Goal: Task Accomplishment & Management: Complete application form

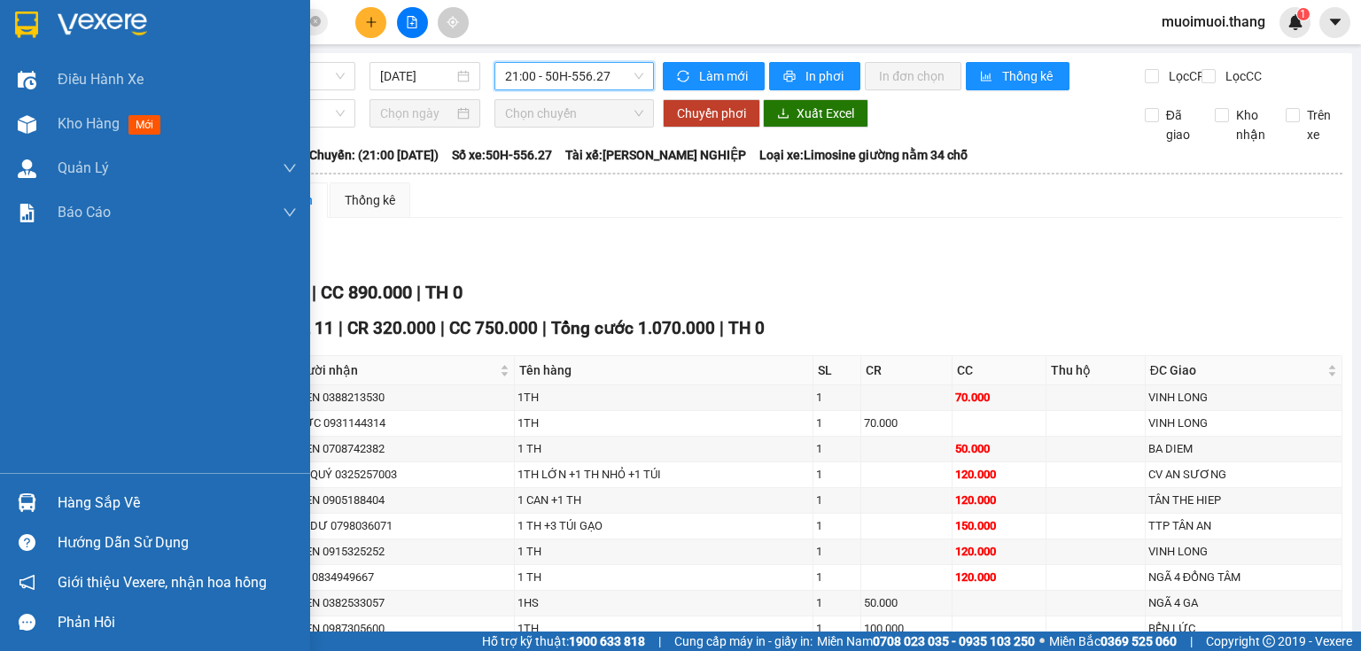
click at [33, 115] on img at bounding box center [27, 124] width 19 height 19
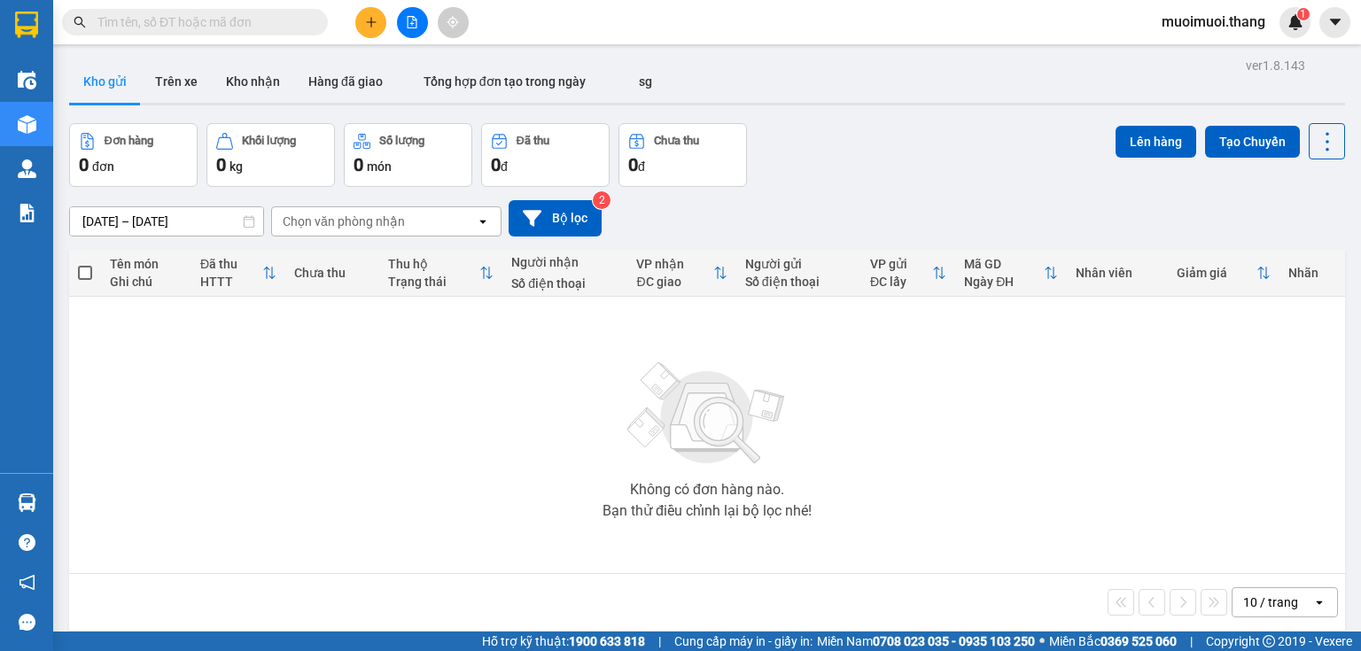
click at [372, 18] on icon "plus" at bounding box center [371, 22] width 12 height 12
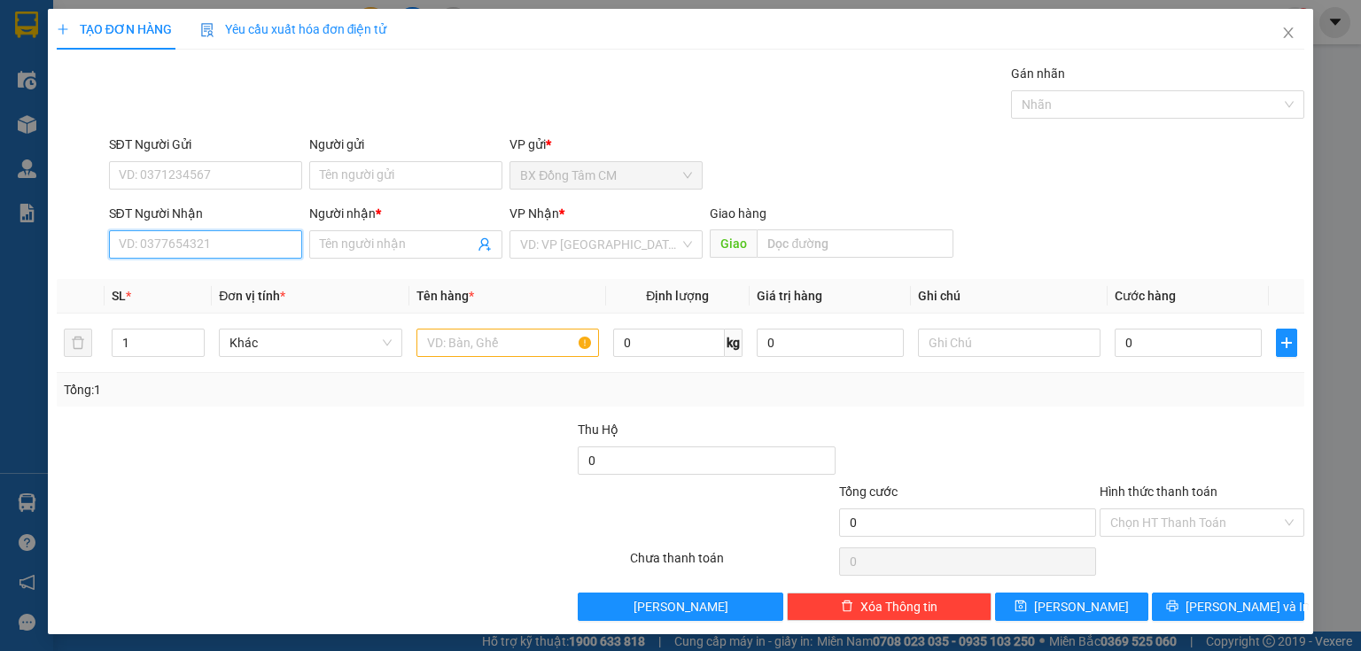
click at [222, 244] on input "SĐT Người Nhận" at bounding box center [205, 244] width 193 height 28
type input "0916058454"
click at [205, 285] on div "0916058454 - K TEN" at bounding box center [204, 278] width 170 height 19
type input "K TEN"
type input "CAU BINH THUẠN"
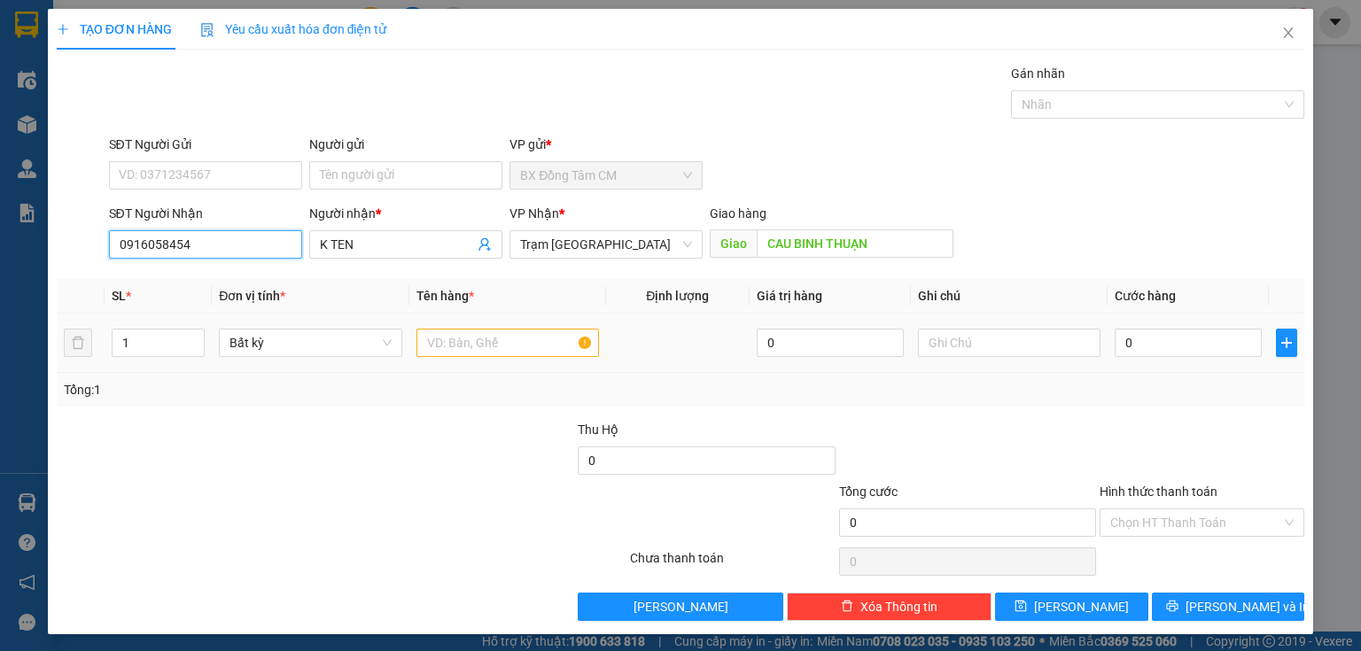
type input "0916058454"
click at [436, 317] on td at bounding box center [507, 343] width 197 height 59
click at [454, 338] on input "text" at bounding box center [507, 343] width 182 height 28
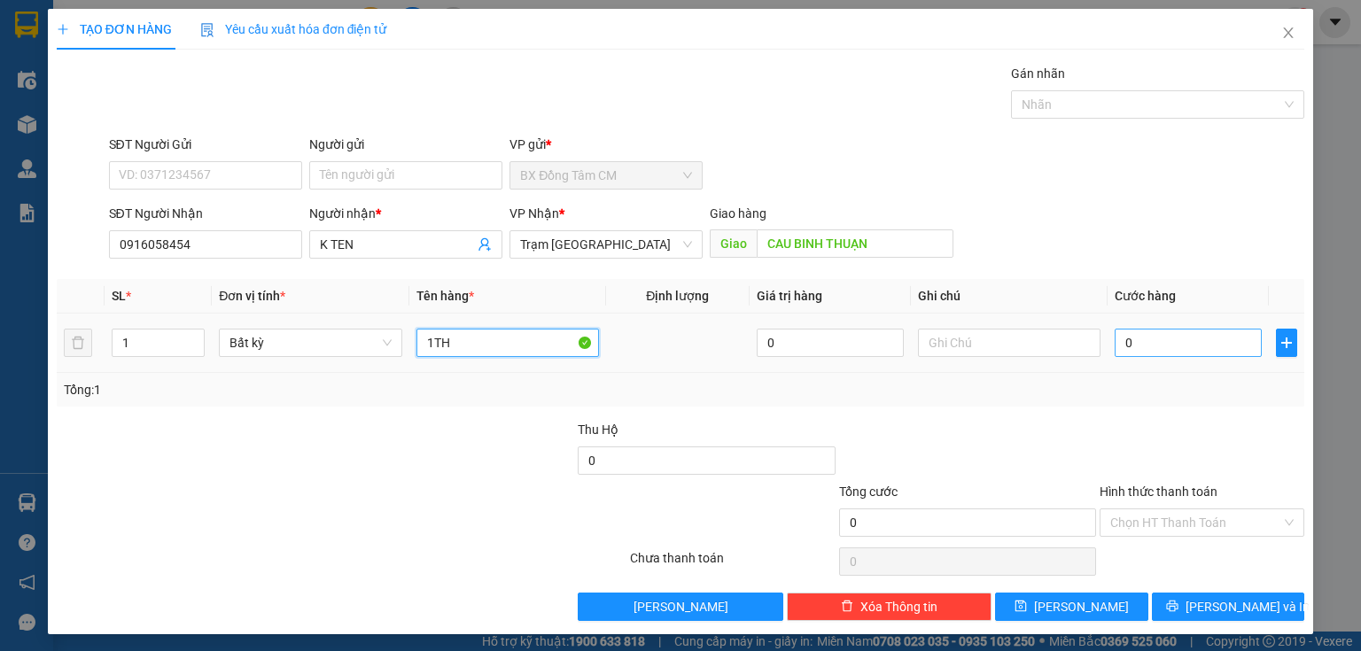
type input "1TH"
click at [1147, 333] on input "0" at bounding box center [1187, 343] width 147 height 28
type input "5"
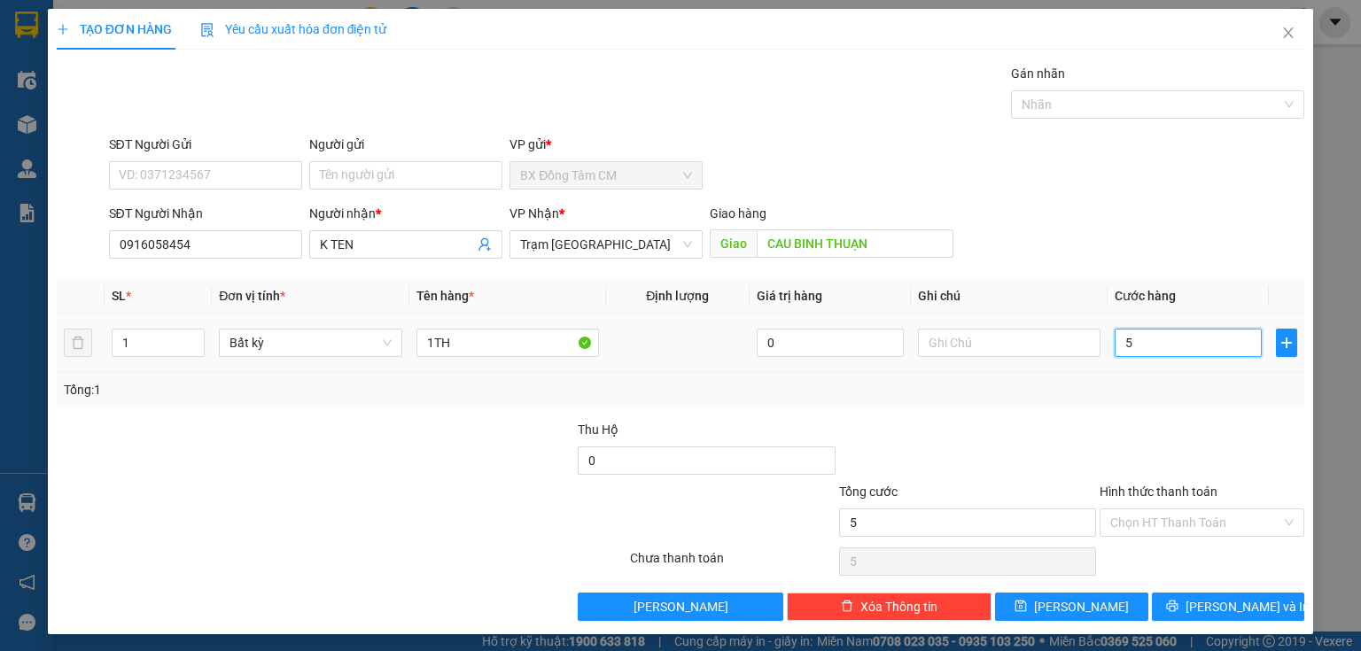
type input "50"
type input "500"
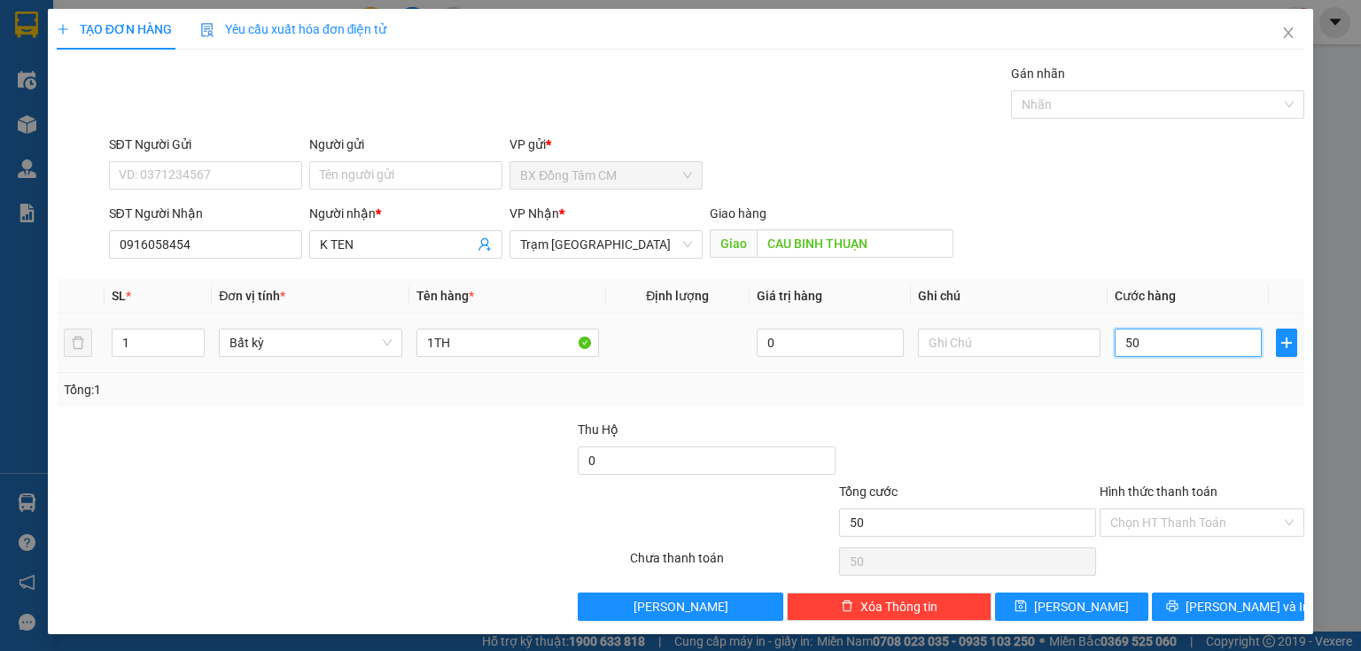
type input "500"
type input "5.000"
type input "50.000"
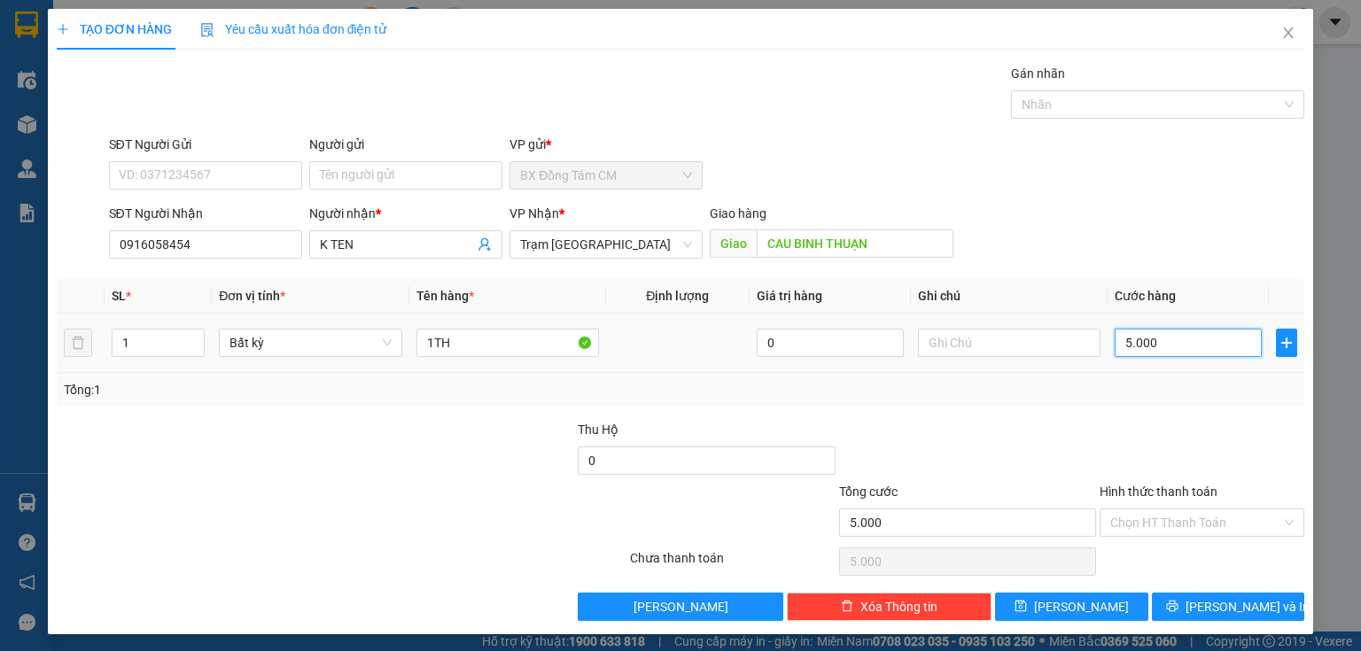
type input "50.000"
click at [1183, 525] on input "Hình thức thanh toán" at bounding box center [1195, 522] width 171 height 27
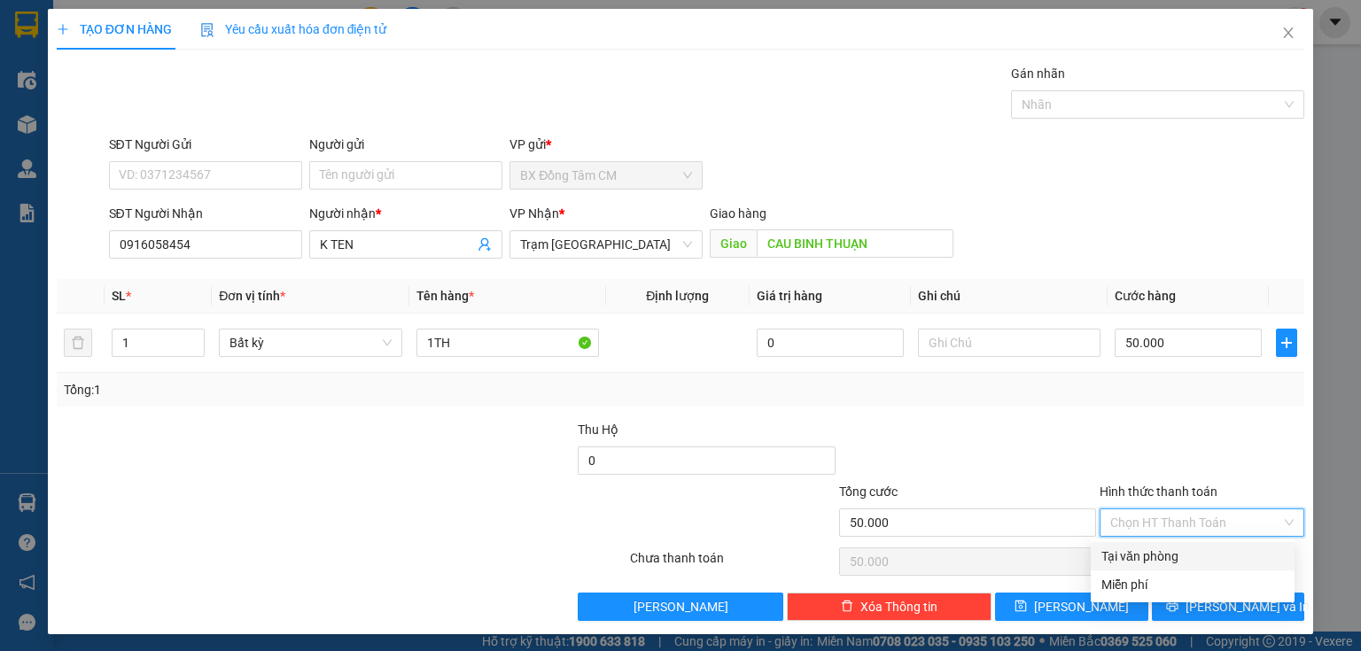
click at [1155, 542] on div "Tại văn phòng" at bounding box center [1192, 556] width 204 height 28
type input "0"
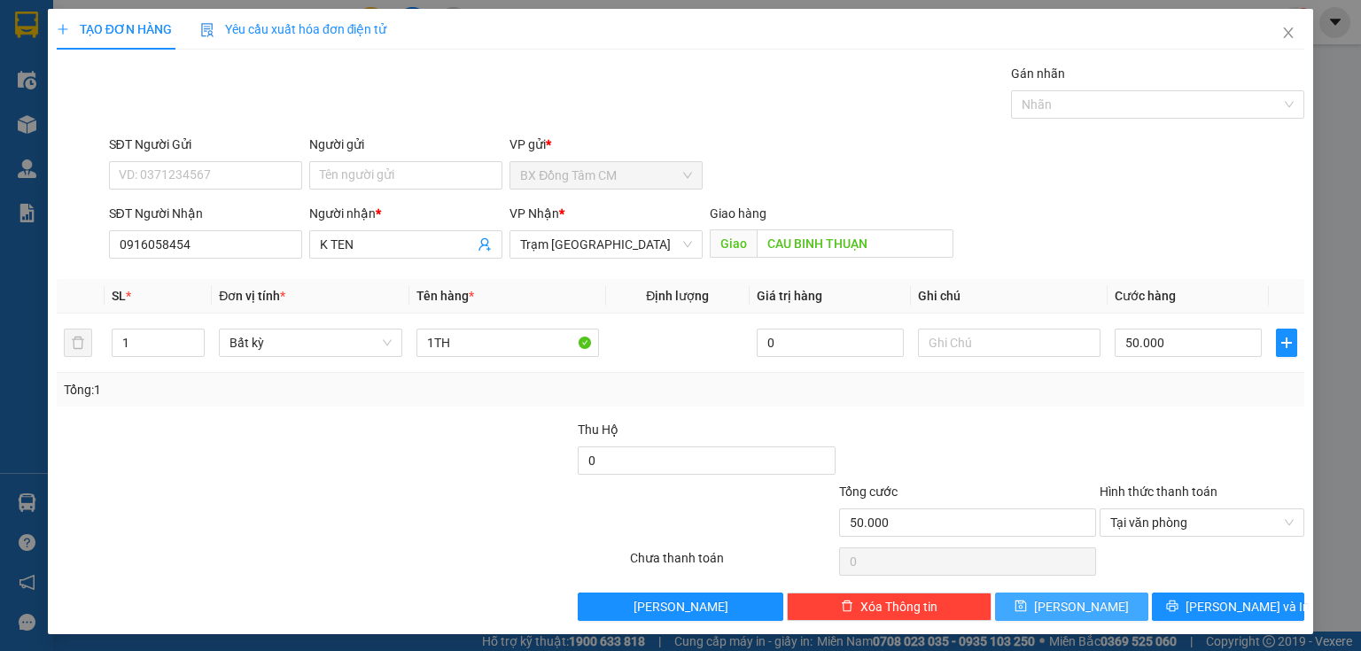
click at [1080, 605] on span "Lưu" at bounding box center [1081, 606] width 95 height 19
type input "0"
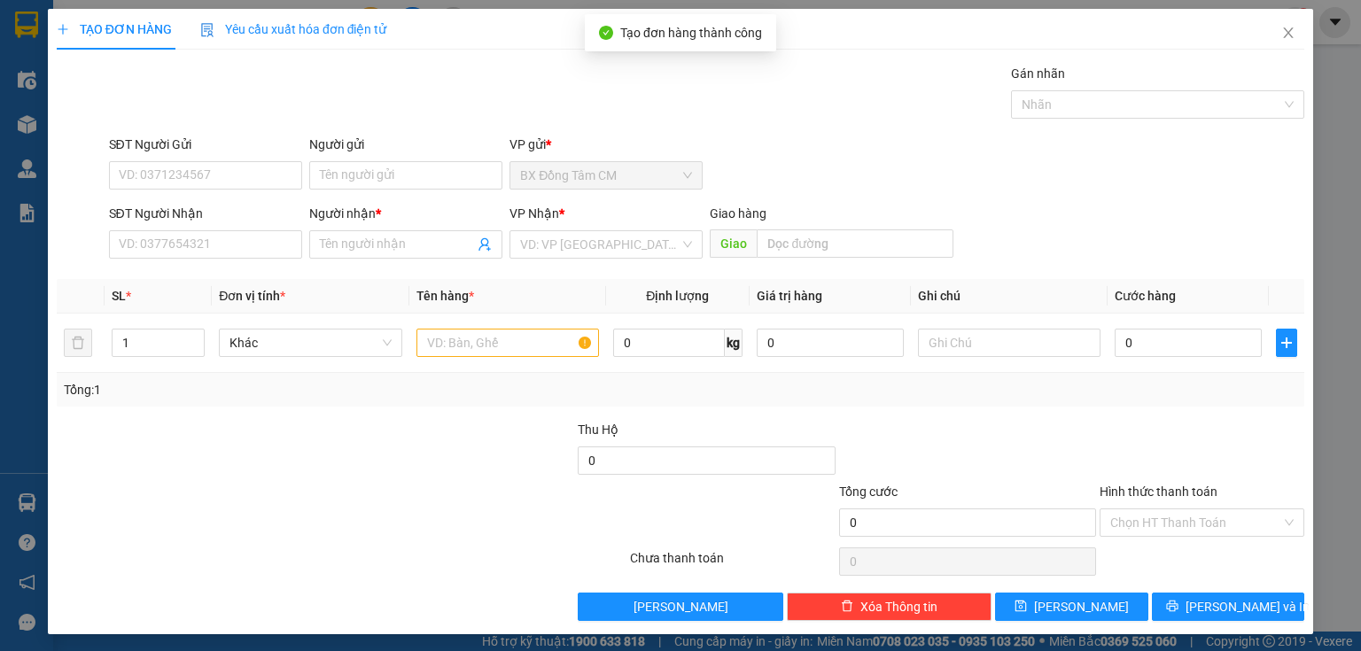
click at [232, 259] on div "SĐT Người Nhận VD: 0377654321" at bounding box center [205, 235] width 193 height 62
click at [232, 247] on input "SĐT Người Nhận" at bounding box center [205, 244] width 193 height 28
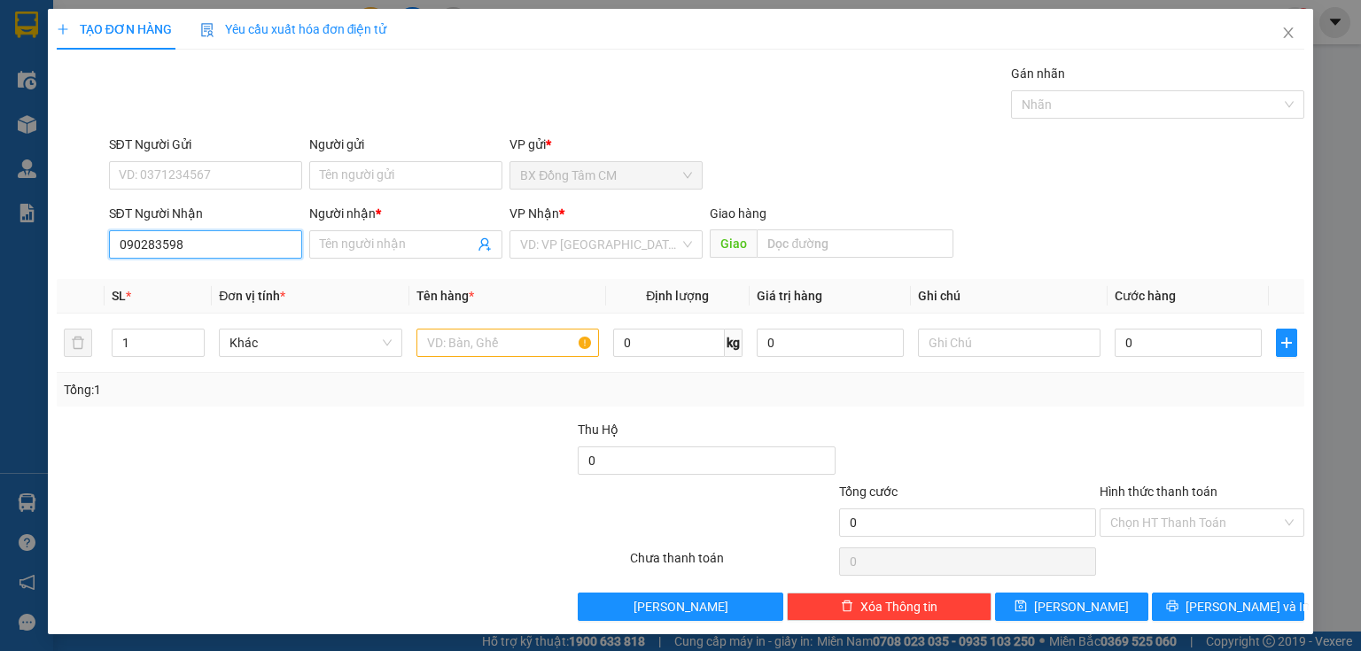
type input "0902835983"
click at [256, 268] on div "0902835983 - SANG" at bounding box center [203, 279] width 191 height 28
type input "SANG"
type input "BXMT"
type input "0902835983"
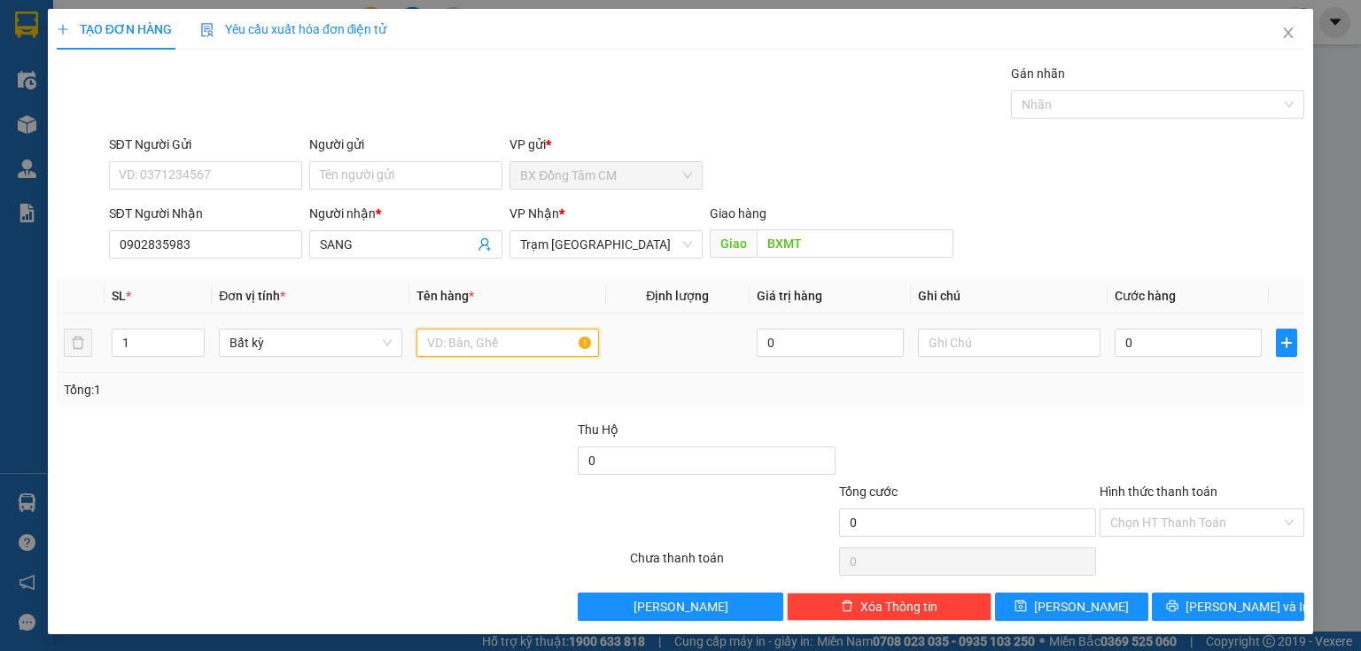
click at [443, 338] on input "text" at bounding box center [507, 343] width 182 height 28
type input "1TH"
click at [1180, 339] on input "0" at bounding box center [1187, 343] width 147 height 28
type input "5"
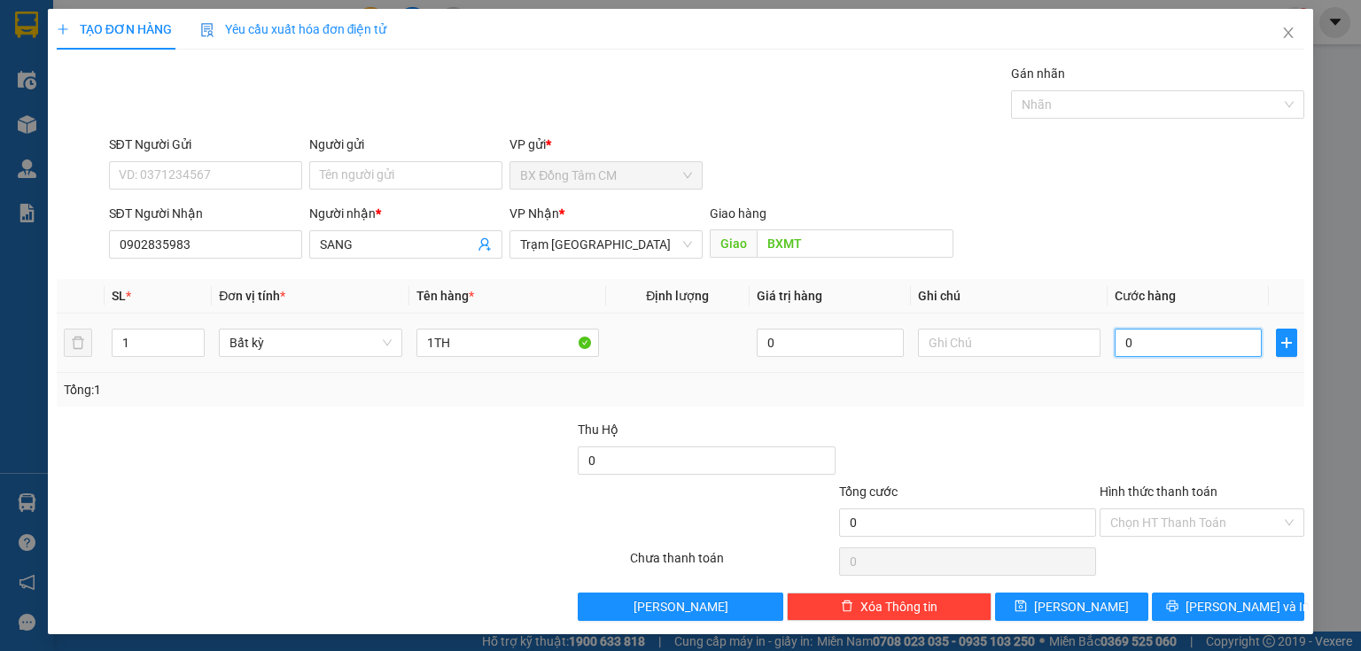
type input "5"
type input "50"
type input "500"
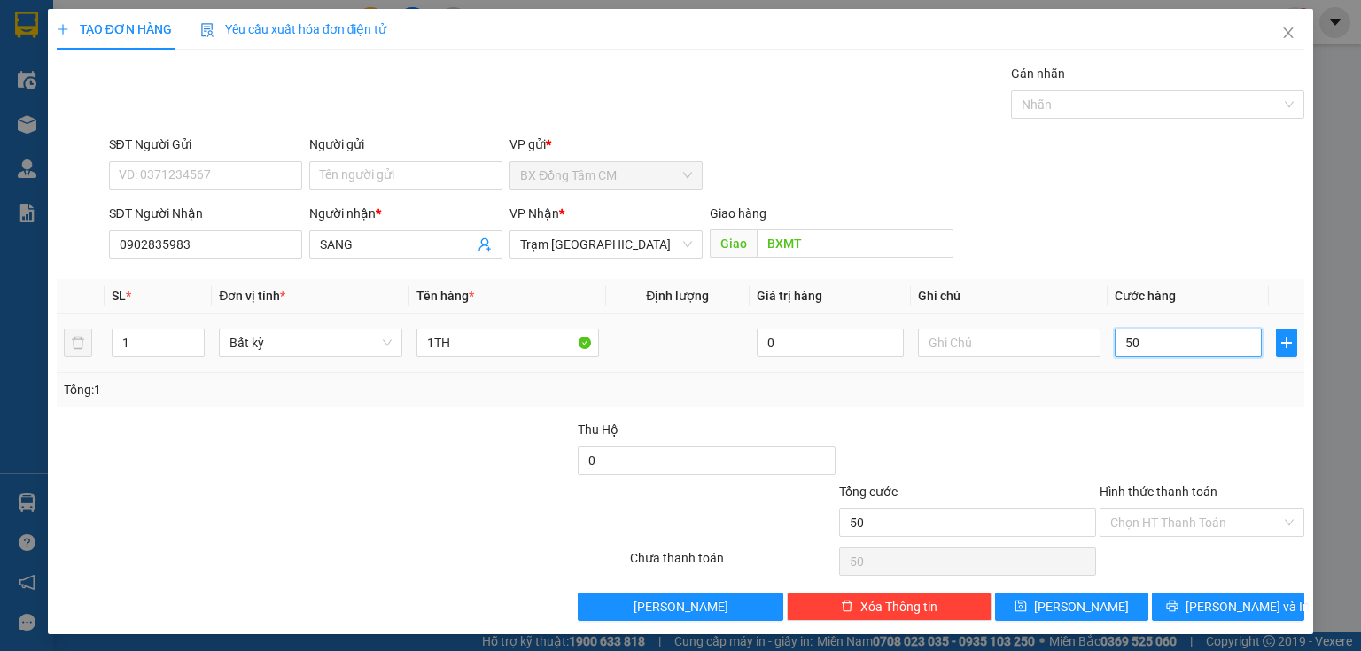
type input "500"
type input "5.000"
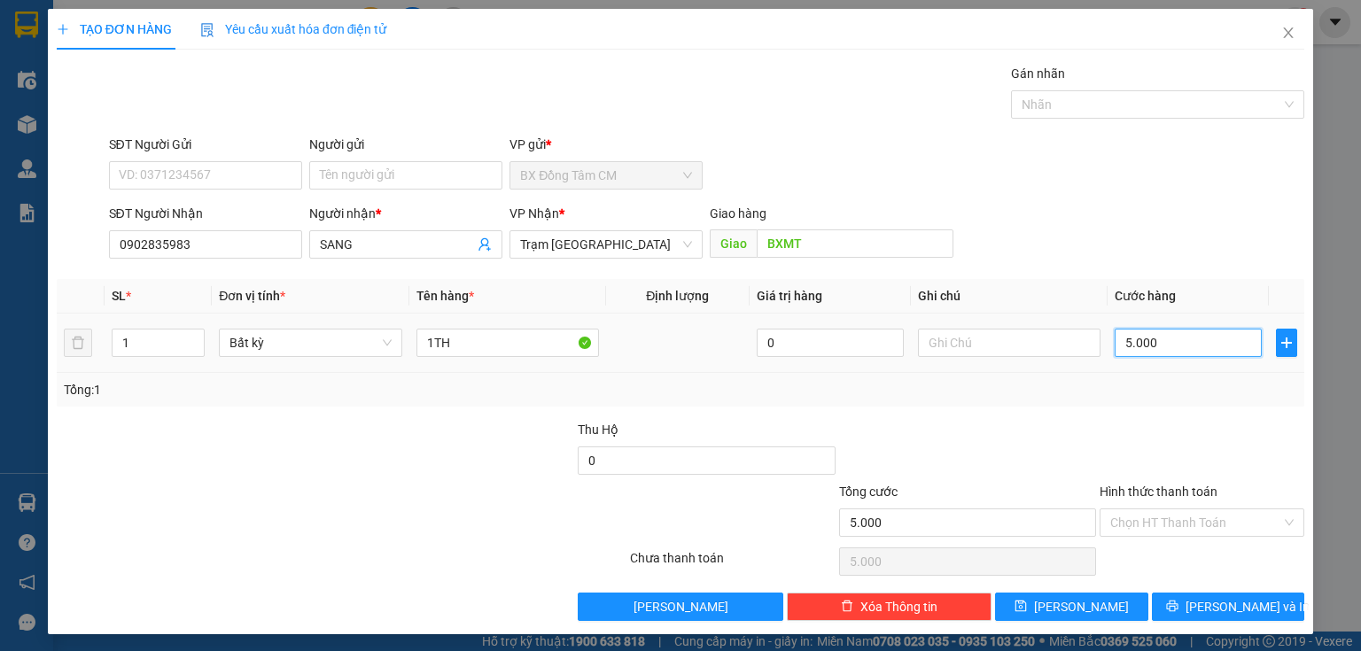
type input "50.000"
click at [1114, 602] on button "Lưu" at bounding box center [1071, 607] width 153 height 28
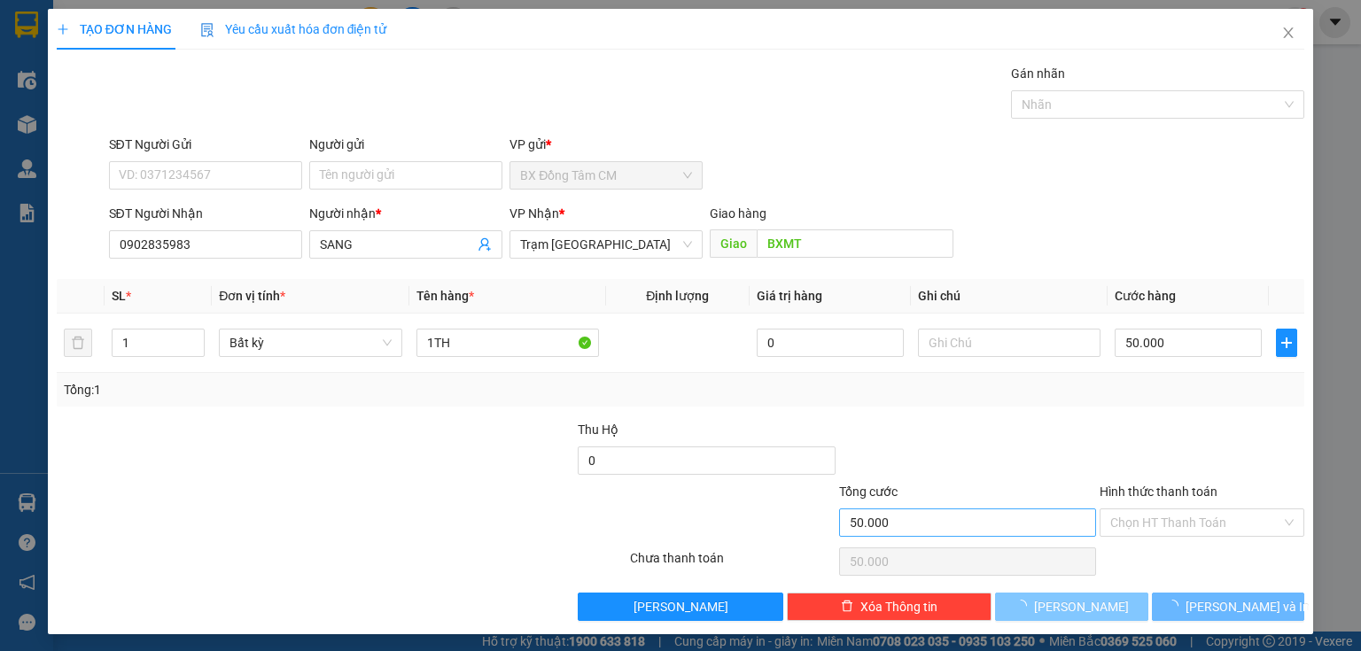
type input "0"
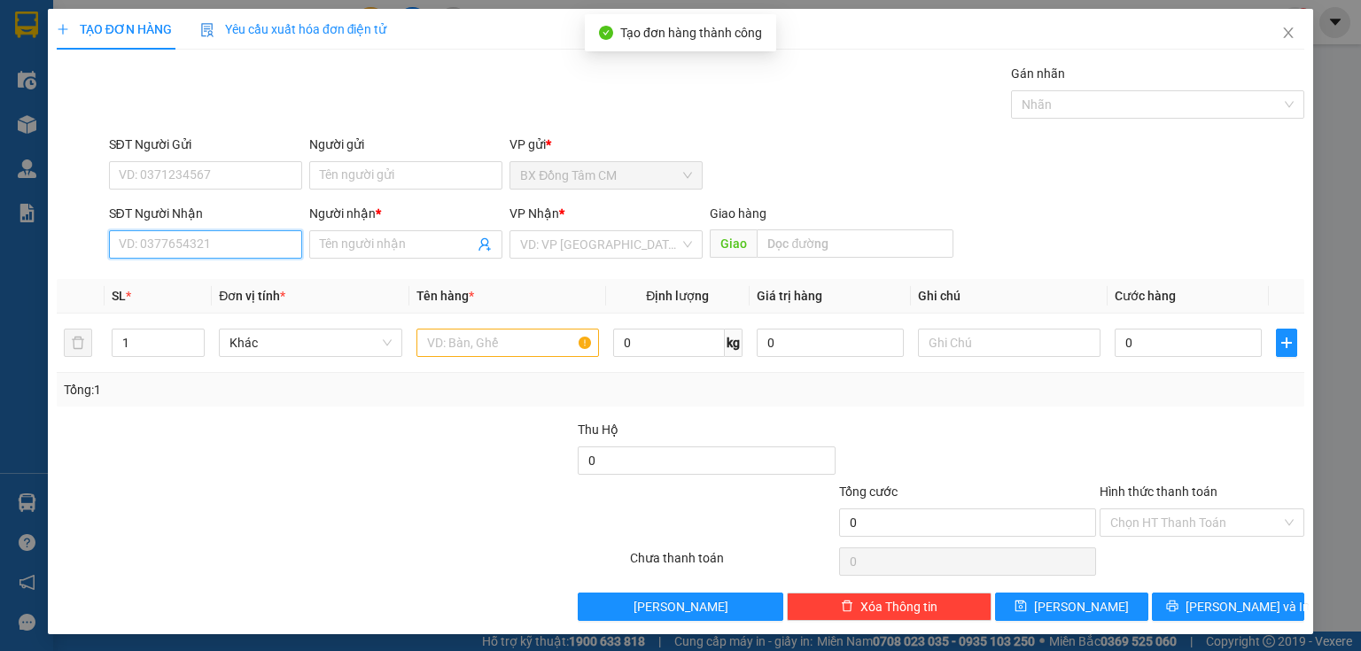
click at [201, 244] on input "SĐT Người Nhận" at bounding box center [205, 244] width 193 height 28
type input "0908569104"
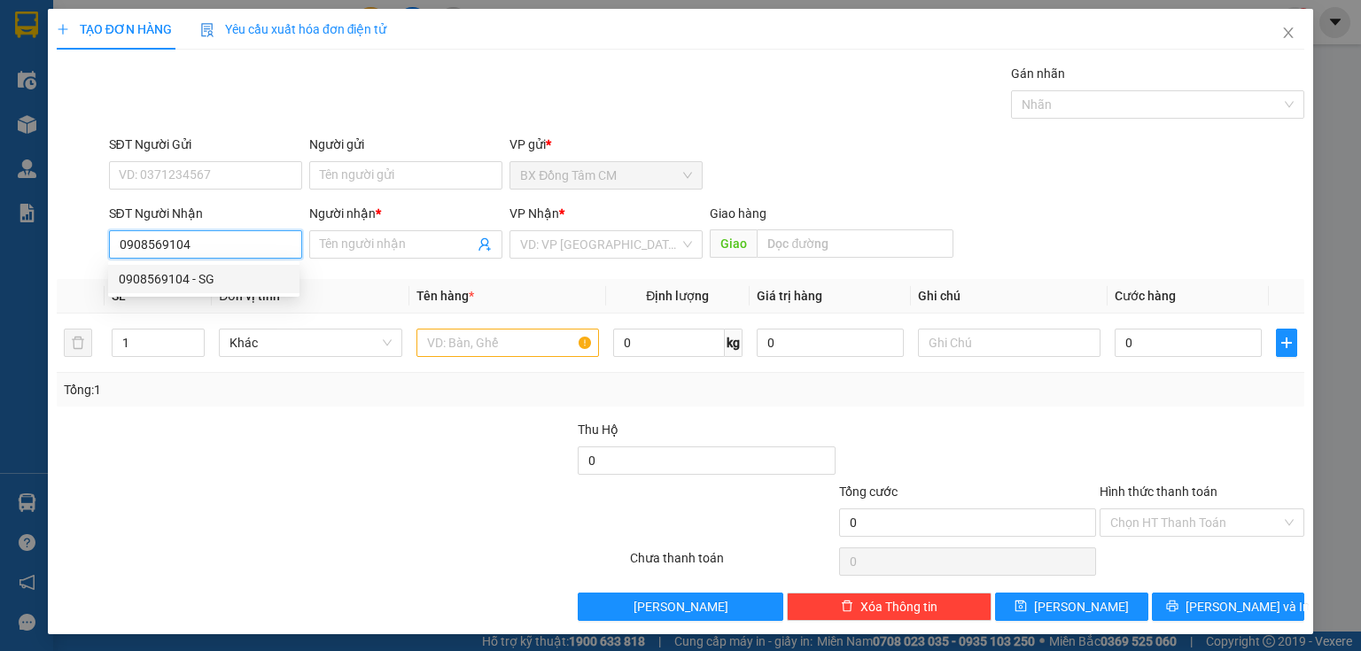
click at [255, 273] on div "0908569104 - SG" at bounding box center [204, 278] width 170 height 19
type input "SG"
type input "0908569104"
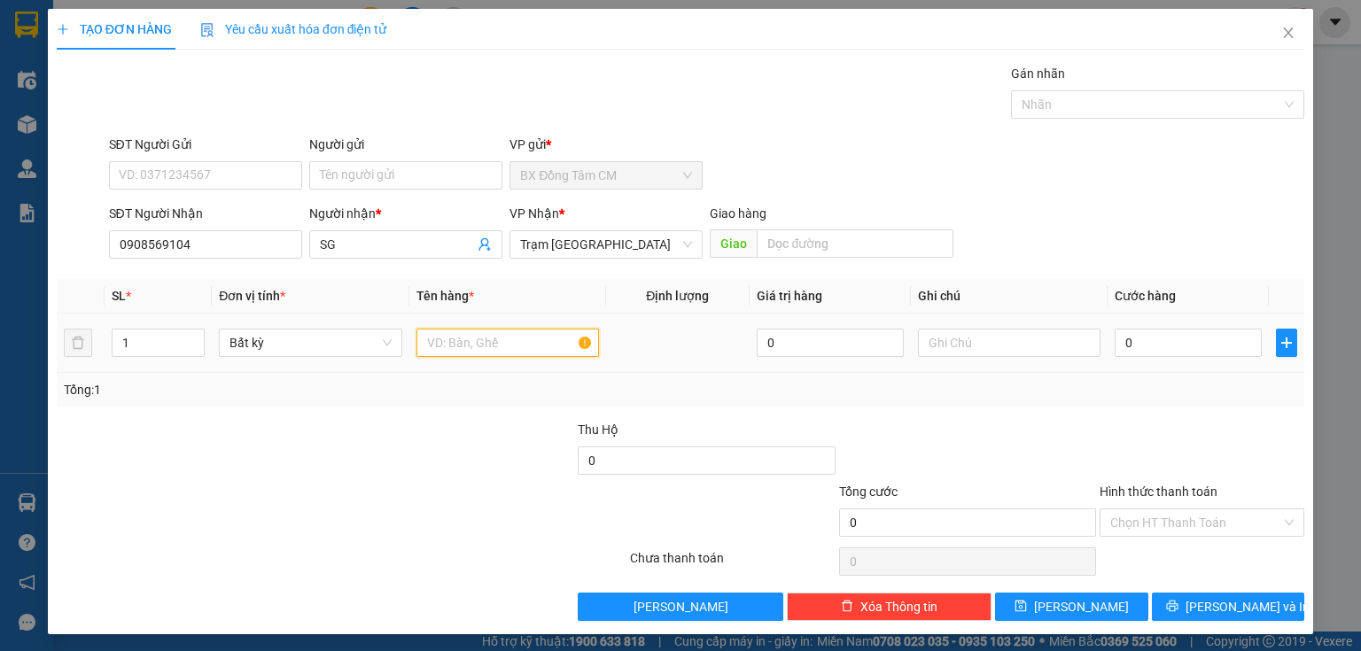
click at [443, 329] on input "text" at bounding box center [507, 343] width 182 height 28
type input "1TH"
click at [1173, 344] on input "0" at bounding box center [1187, 343] width 147 height 28
type input "5"
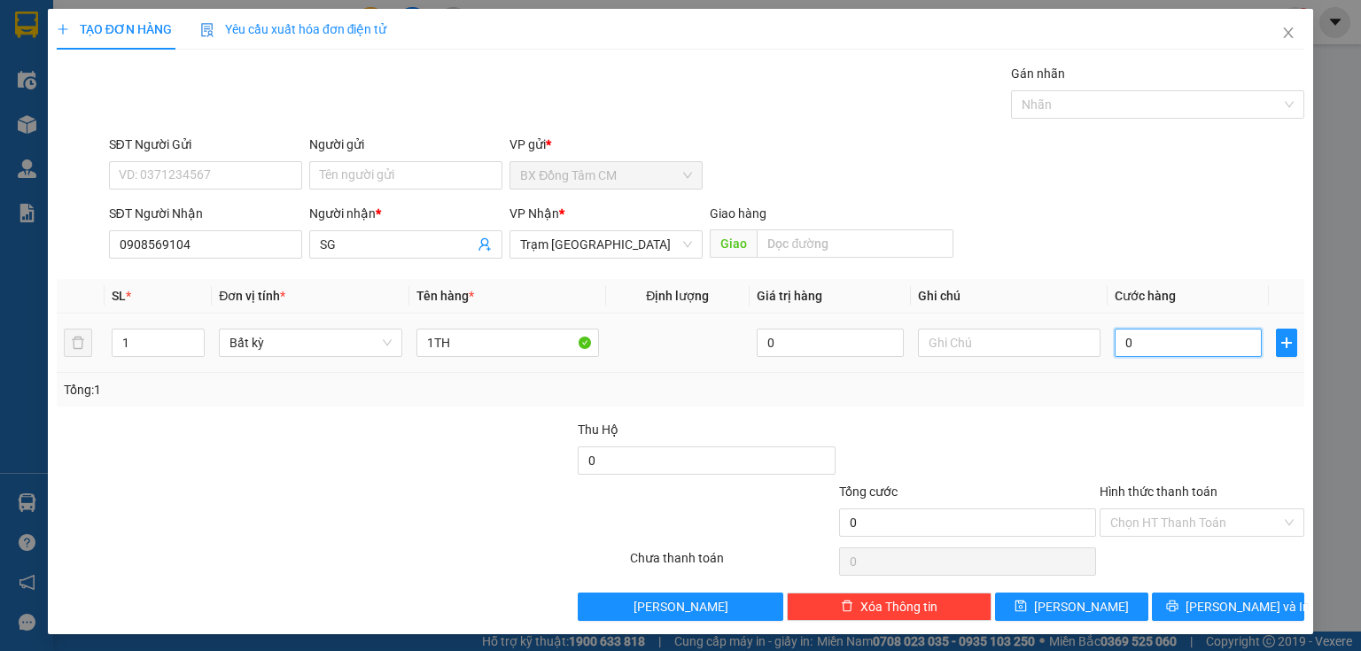
type input "5"
type input "50"
type input "500"
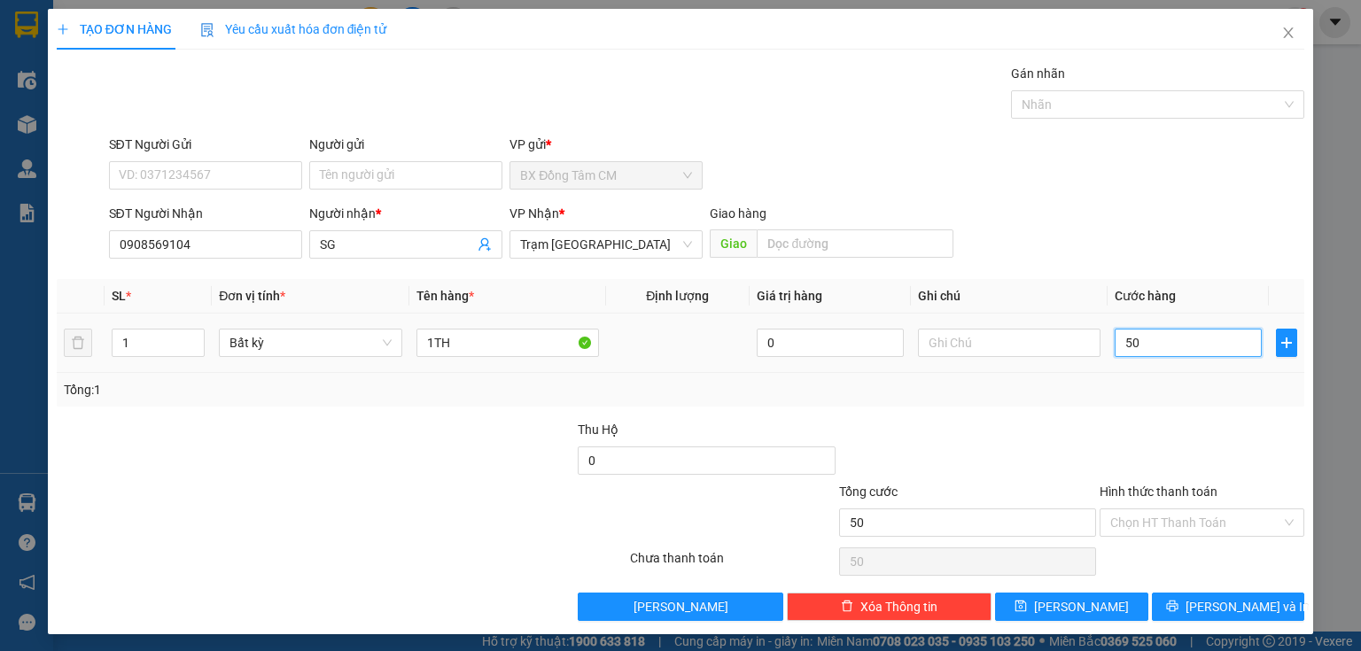
type input "500"
type input "5.000"
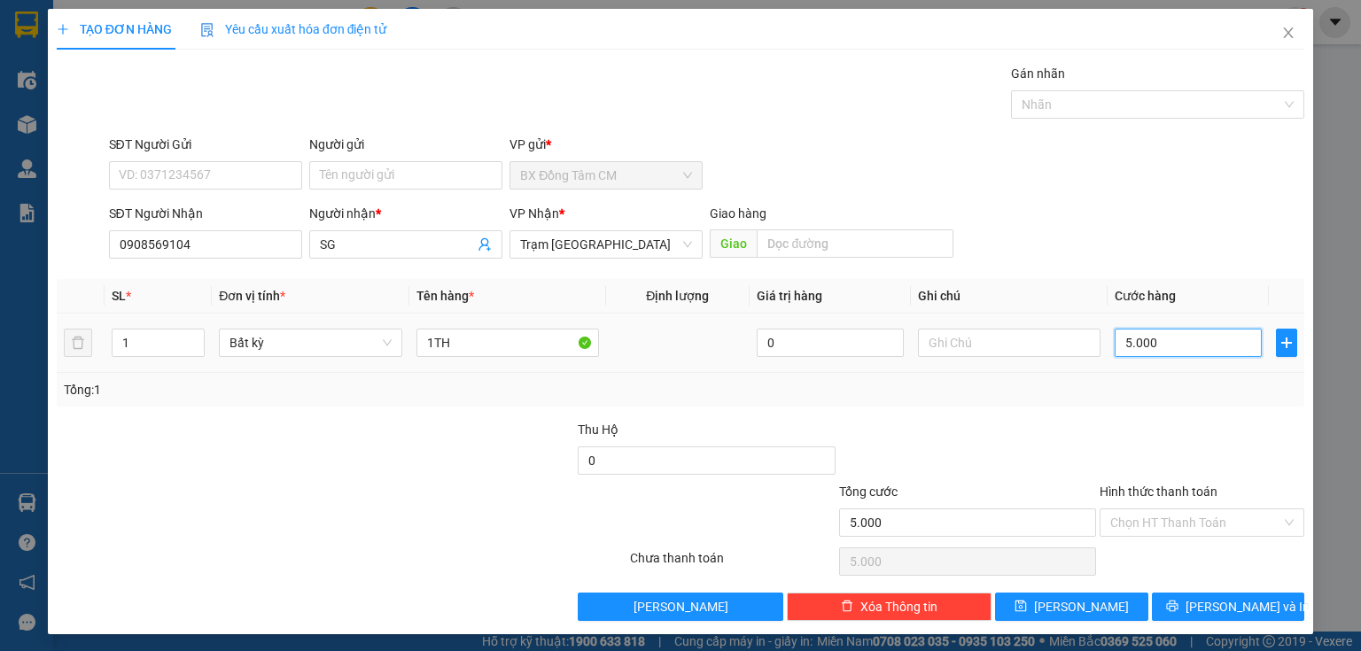
type input "50.000"
click at [1060, 595] on button "Lưu" at bounding box center [1071, 607] width 153 height 28
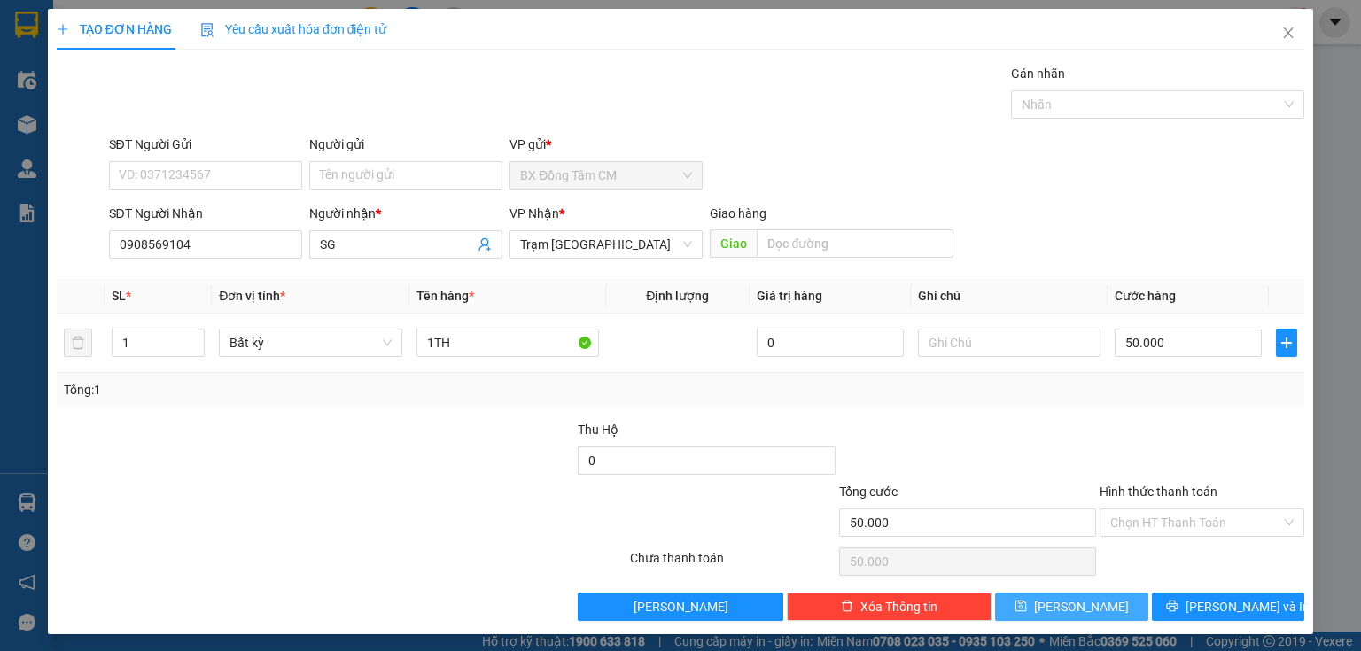
type input "0"
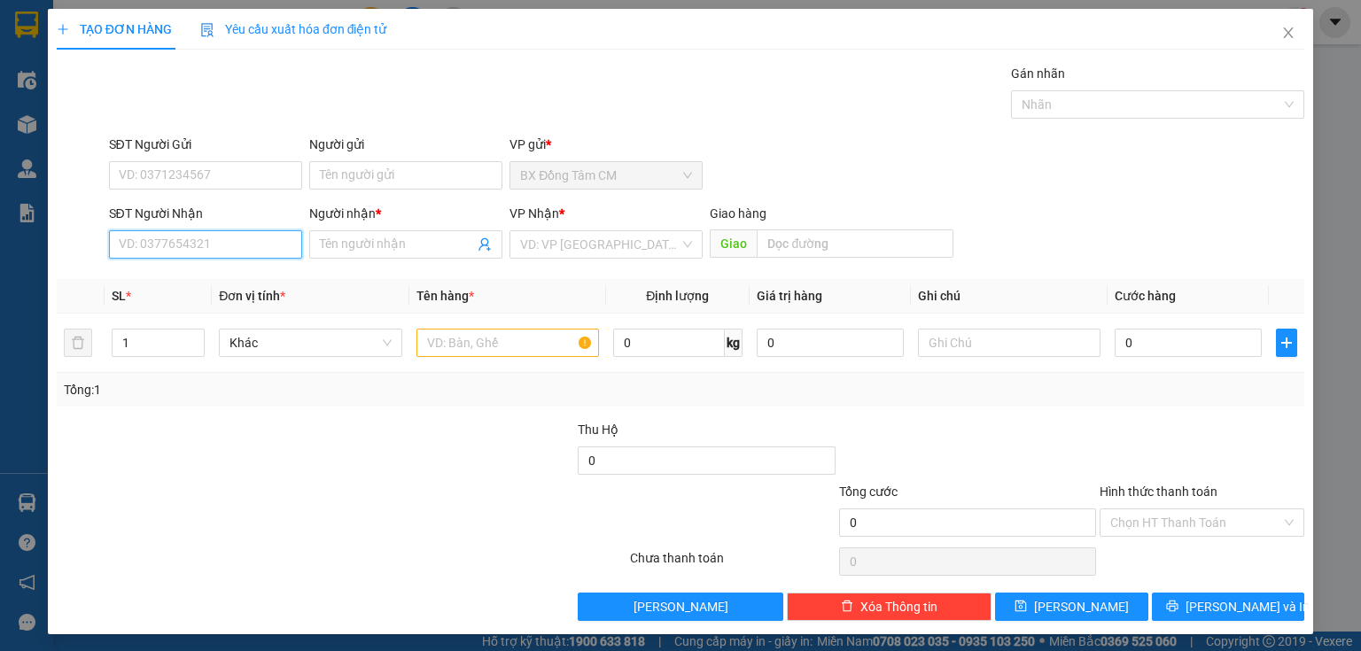
click at [223, 248] on input "SĐT Người Nhận" at bounding box center [205, 244] width 193 height 28
type input "0948711884"
click at [225, 268] on div "0948711884 - NAM GÒ CÔNG" at bounding box center [203, 279] width 191 height 28
type input "NAM GÒ CÔNG"
type input "0948711884"
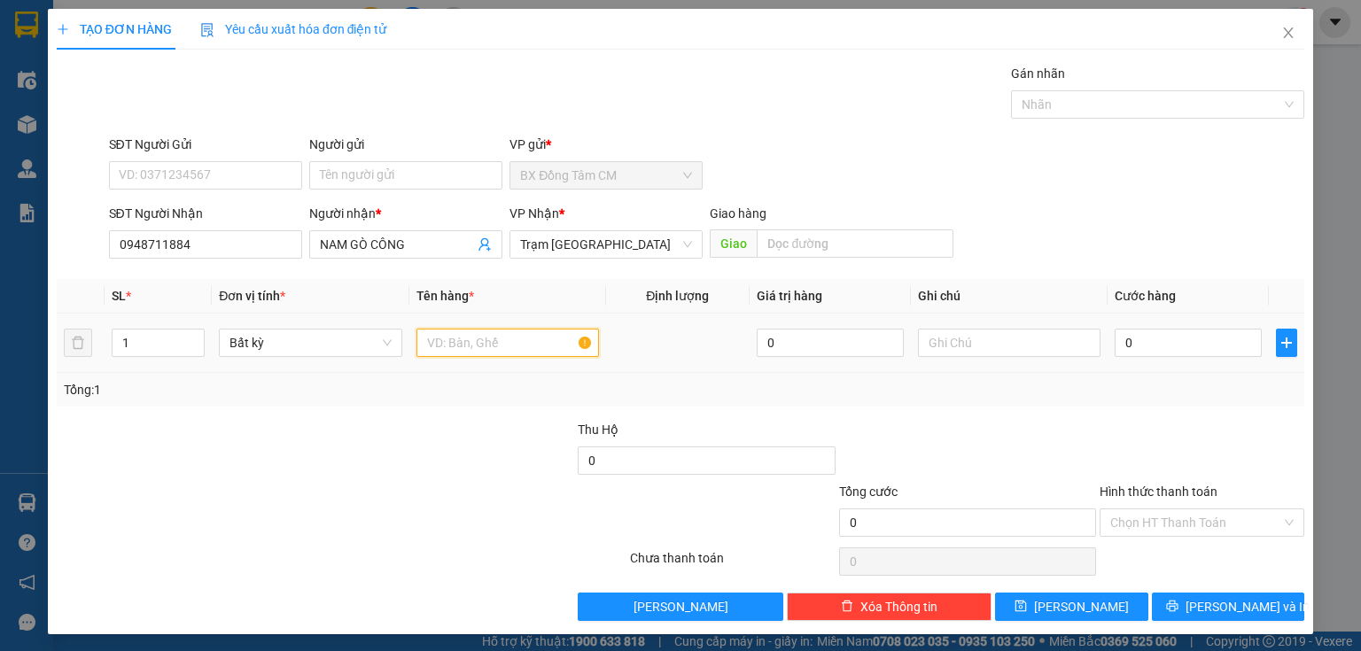
click at [453, 351] on input "text" at bounding box center [507, 343] width 182 height 28
type input "1TH"
click at [1183, 354] on input "0" at bounding box center [1187, 343] width 147 height 28
type input "1"
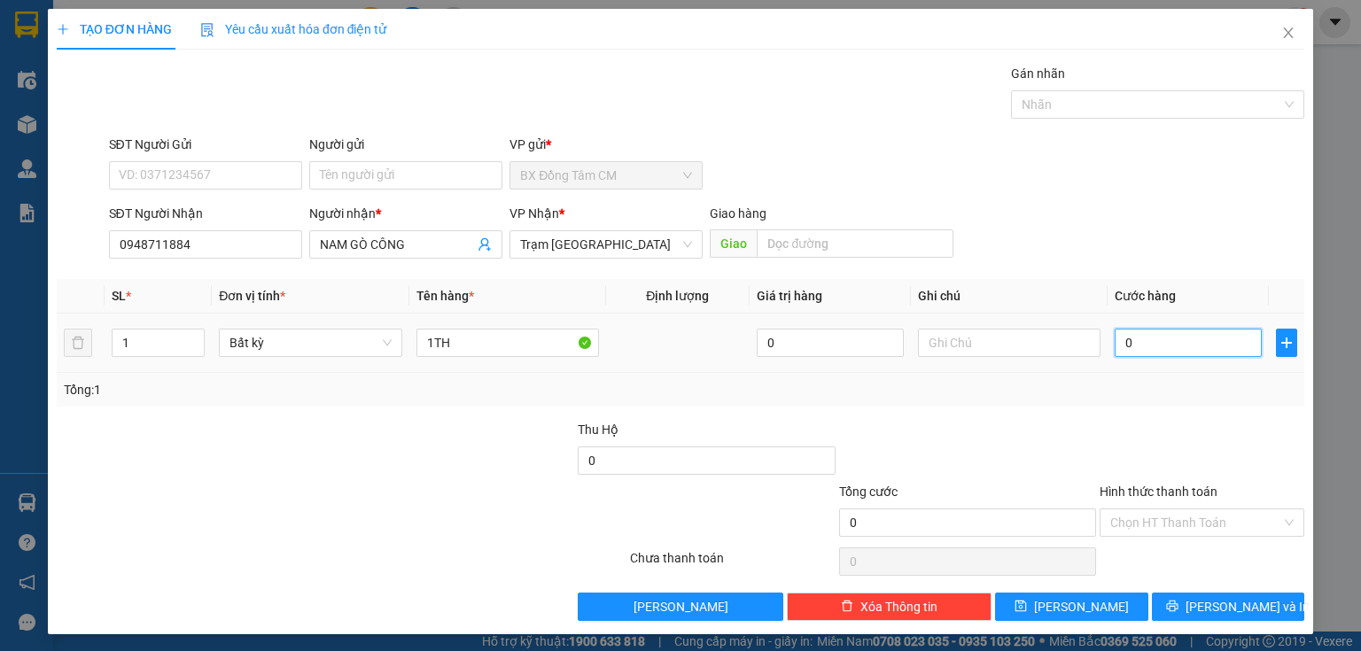
type input "1"
type input "10"
type input "100"
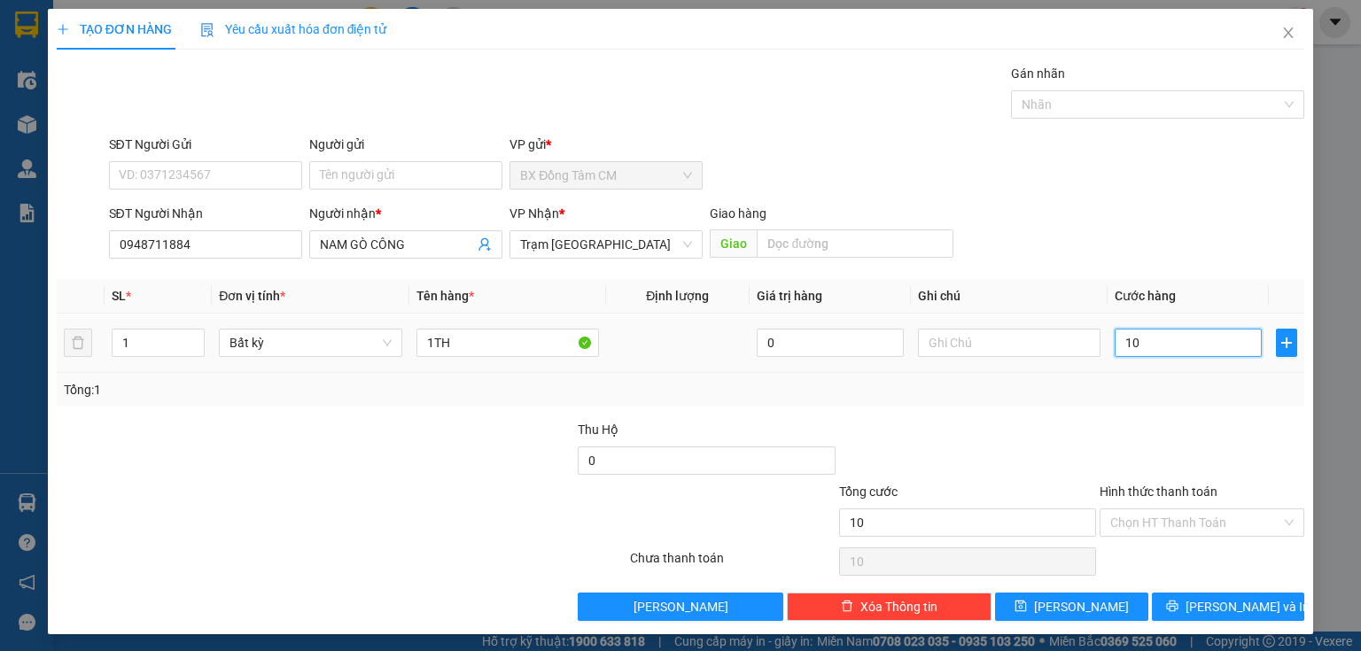
type input "100"
type input "1.000"
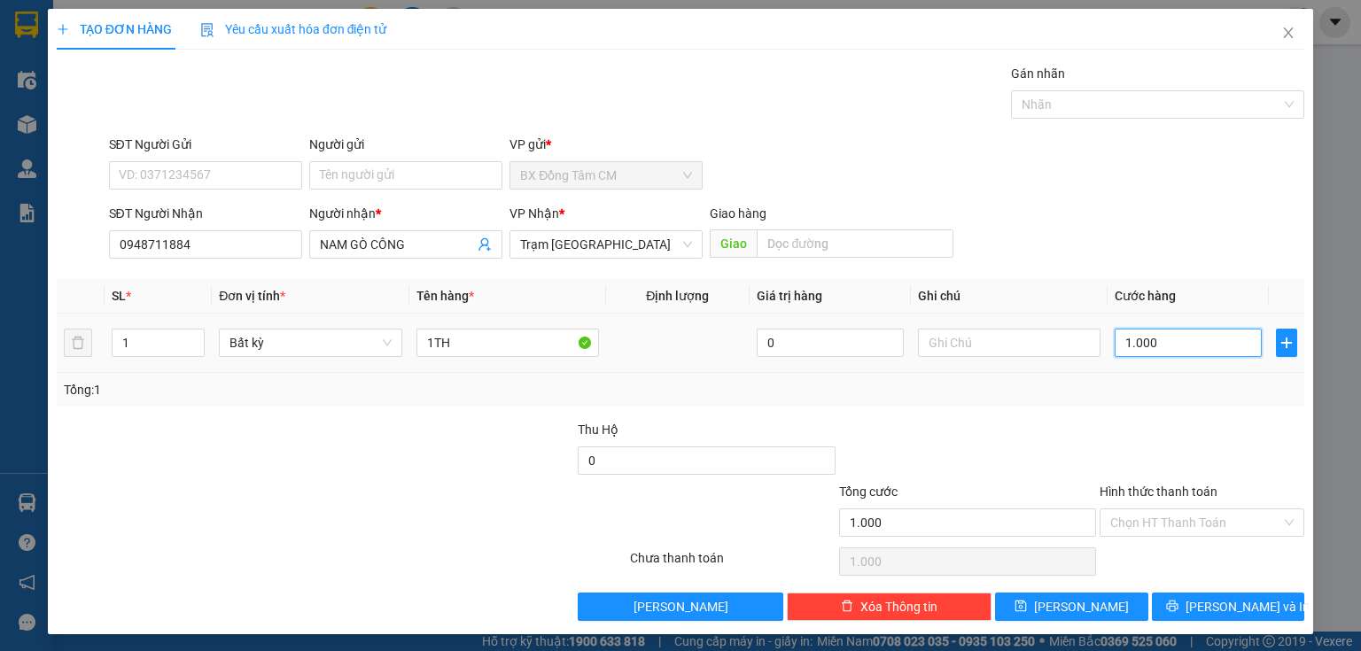
type input "10.000"
type input "100.000"
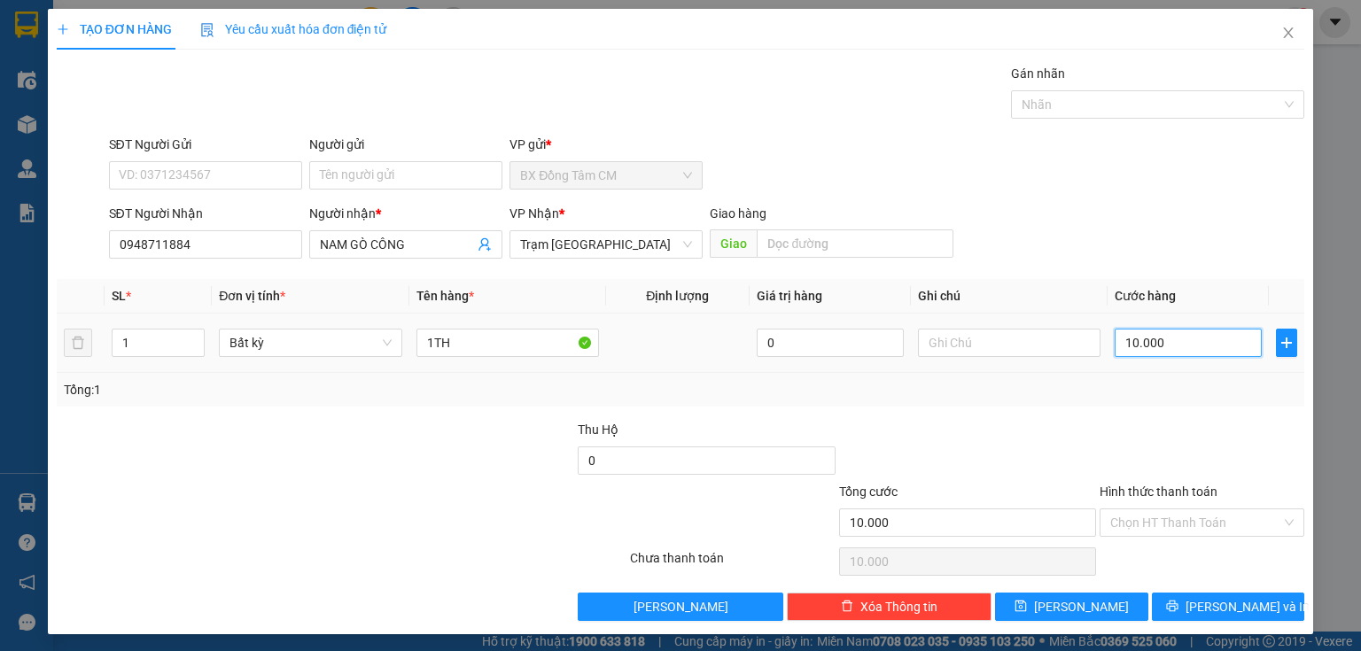
type input "100.000"
type input "1.000.000"
type input "100.000"
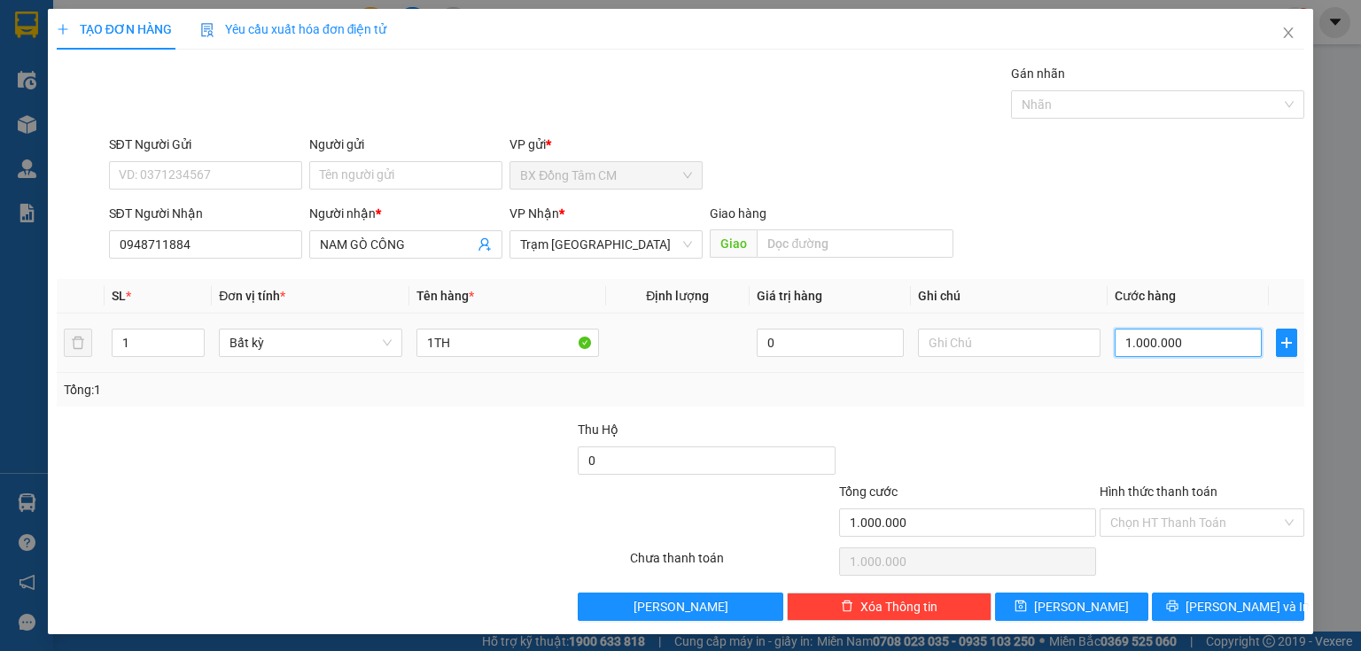
type input "100.000"
click at [1095, 598] on button "Lưu" at bounding box center [1071, 607] width 153 height 28
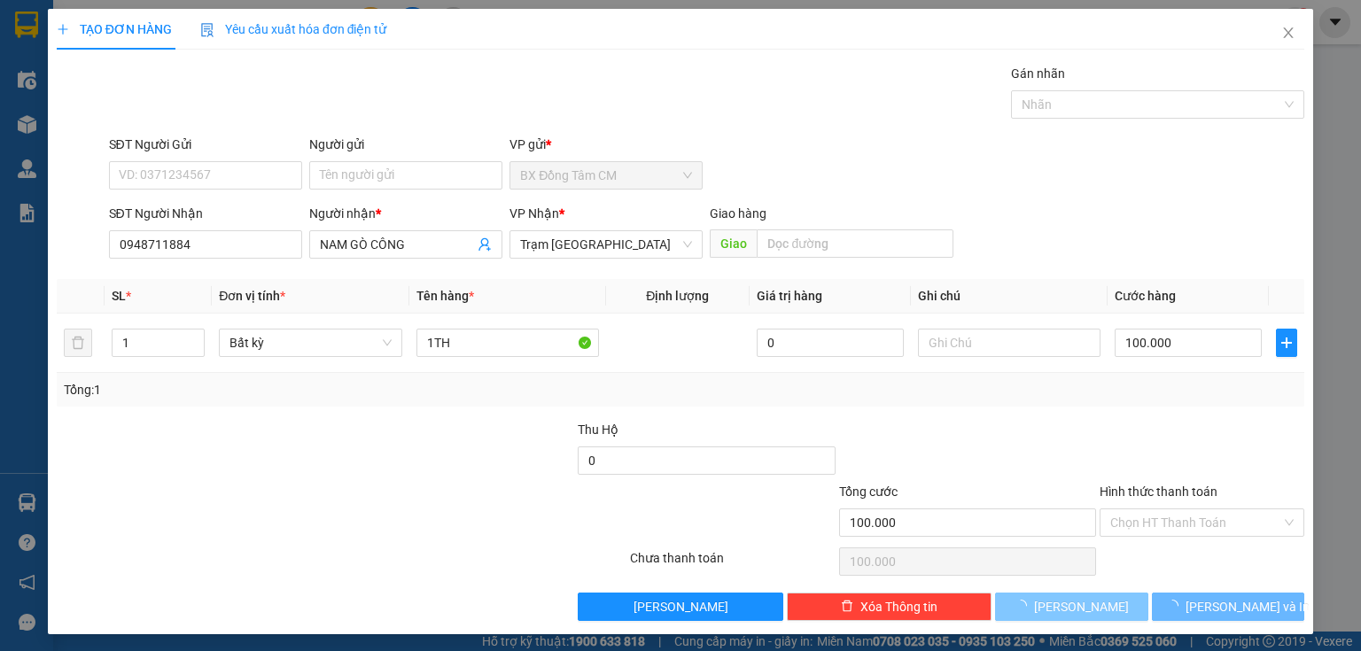
type input "0"
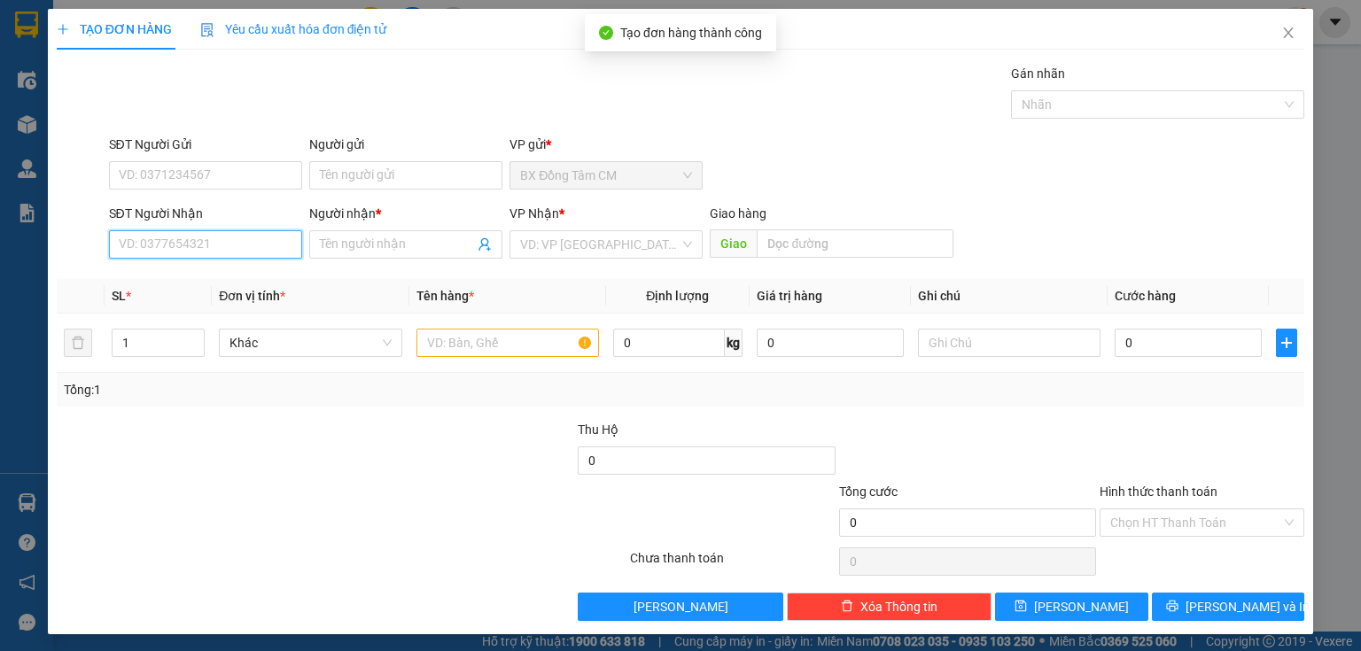
click at [276, 250] on input "SĐT Người Nhận" at bounding box center [205, 244] width 193 height 28
type input "0978124764"
drag, startPoint x: 215, startPoint y: 232, endPoint x: 117, endPoint y: 253, distance: 100.6
click at [117, 253] on input "0978124764" at bounding box center [205, 244] width 193 height 28
type input "0837253747"
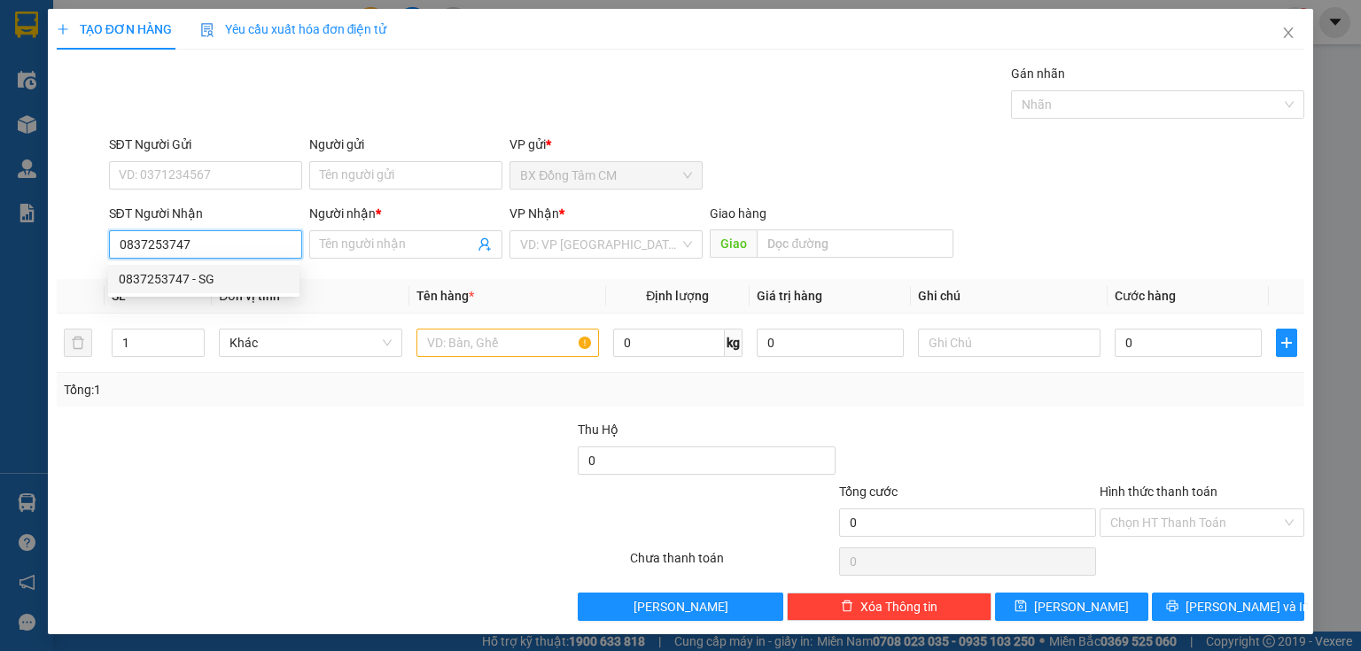
drag, startPoint x: 203, startPoint y: 283, endPoint x: 436, endPoint y: 309, distance: 234.4
click at [204, 283] on div "0837253747 - SG" at bounding box center [204, 278] width 170 height 19
type input "SG"
type input "VINH LONG"
type input "0837253747"
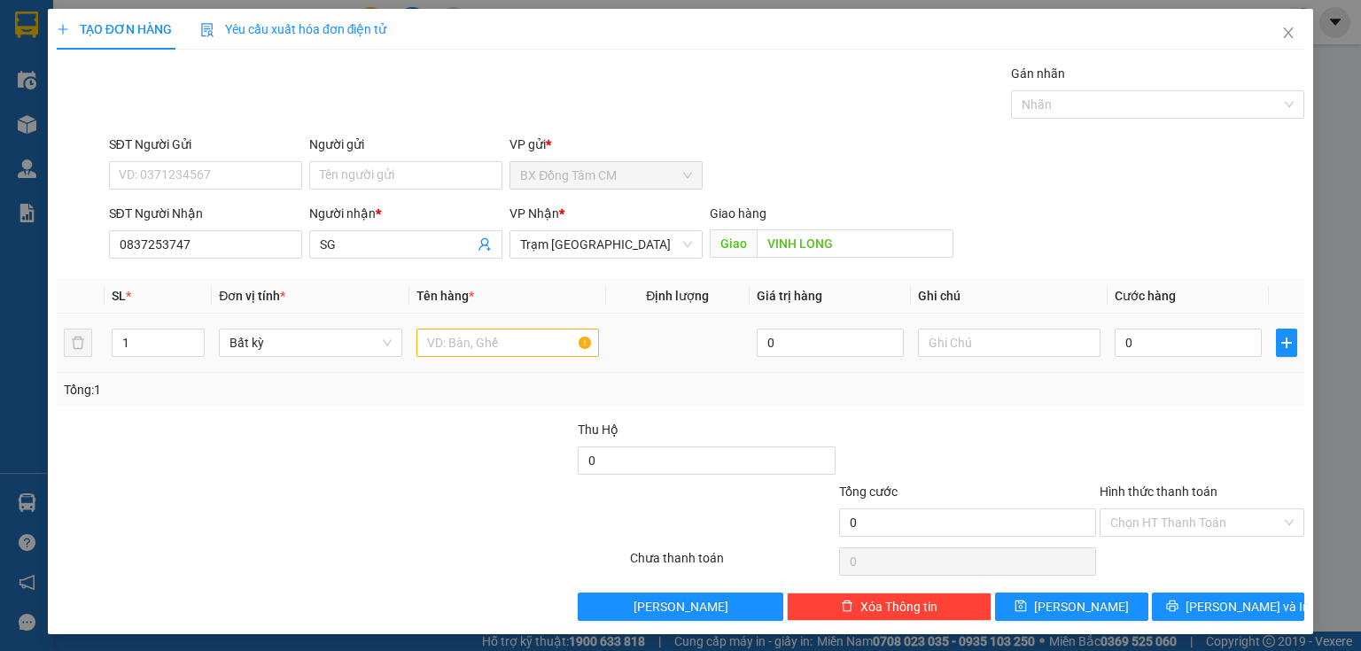
click at [467, 329] on div at bounding box center [507, 342] width 182 height 35
click at [466, 331] on input "text" at bounding box center [507, 343] width 182 height 28
type input "1TH"
click at [1194, 327] on div "0" at bounding box center [1187, 342] width 147 height 35
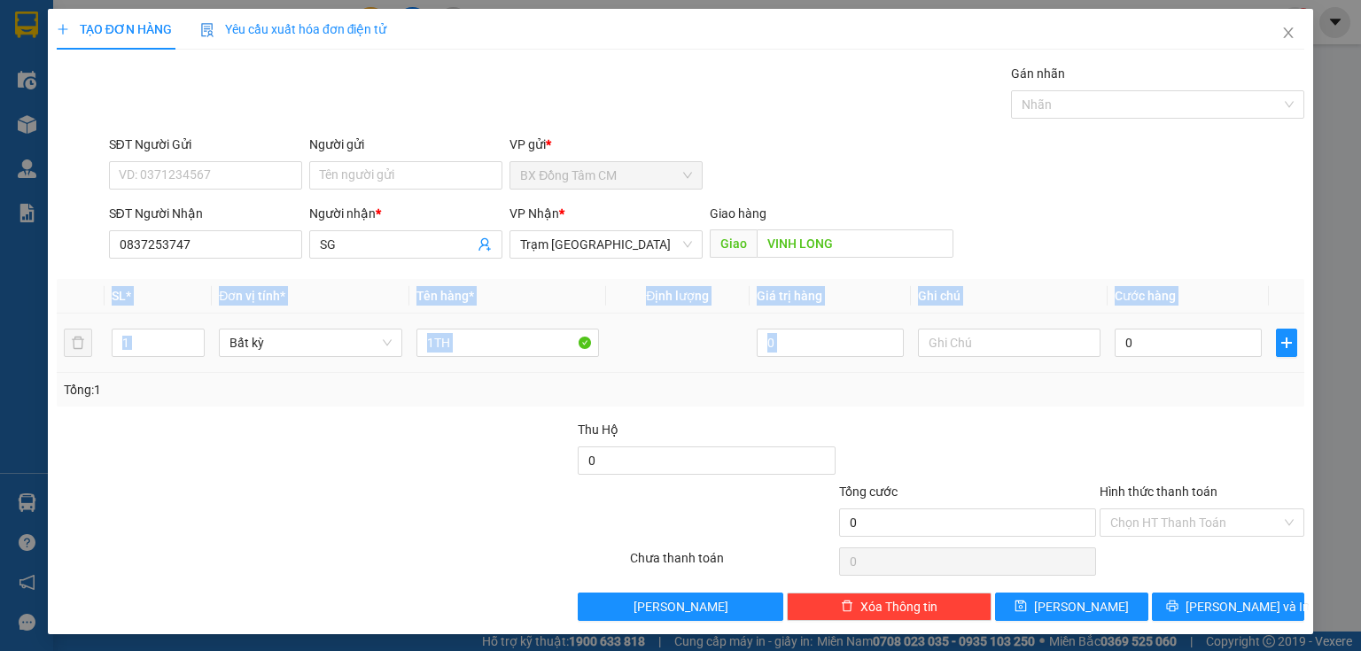
click at [1194, 327] on div "0" at bounding box center [1187, 342] width 147 height 35
click at [1193, 329] on input "0" at bounding box center [1187, 343] width 147 height 28
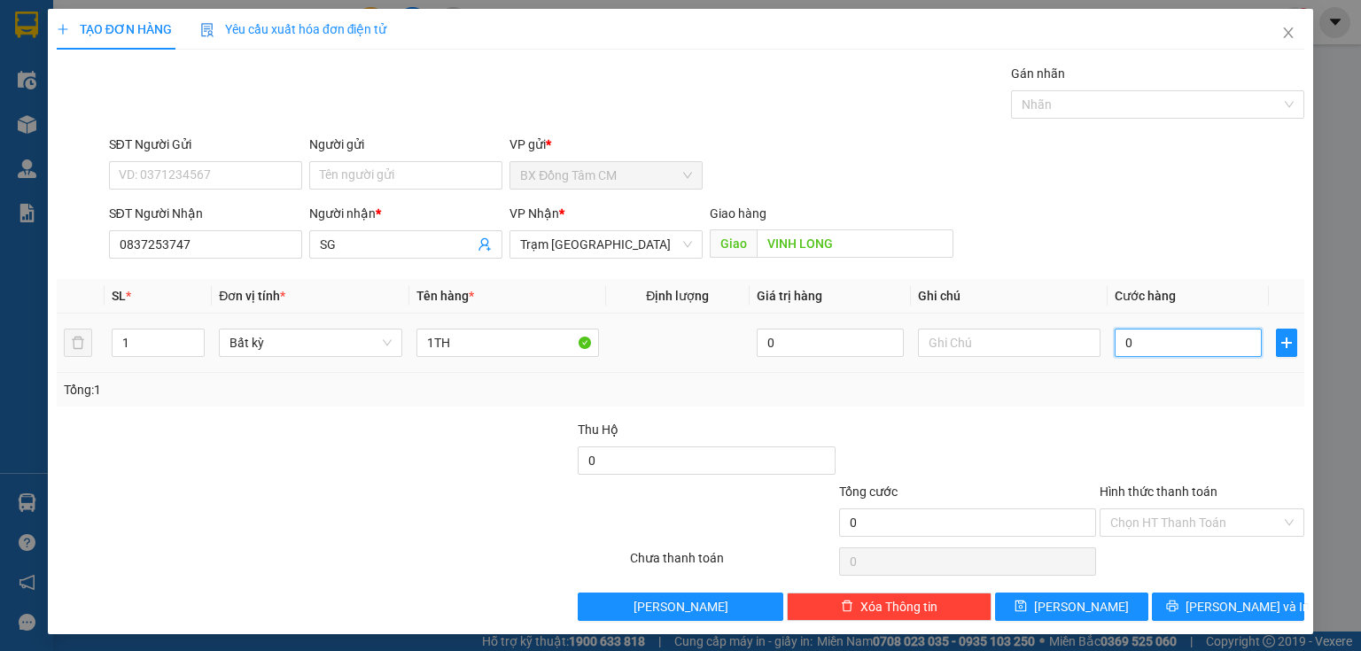
click at [1114, 332] on input "0" at bounding box center [1187, 343] width 147 height 28
type input "50"
type input "500"
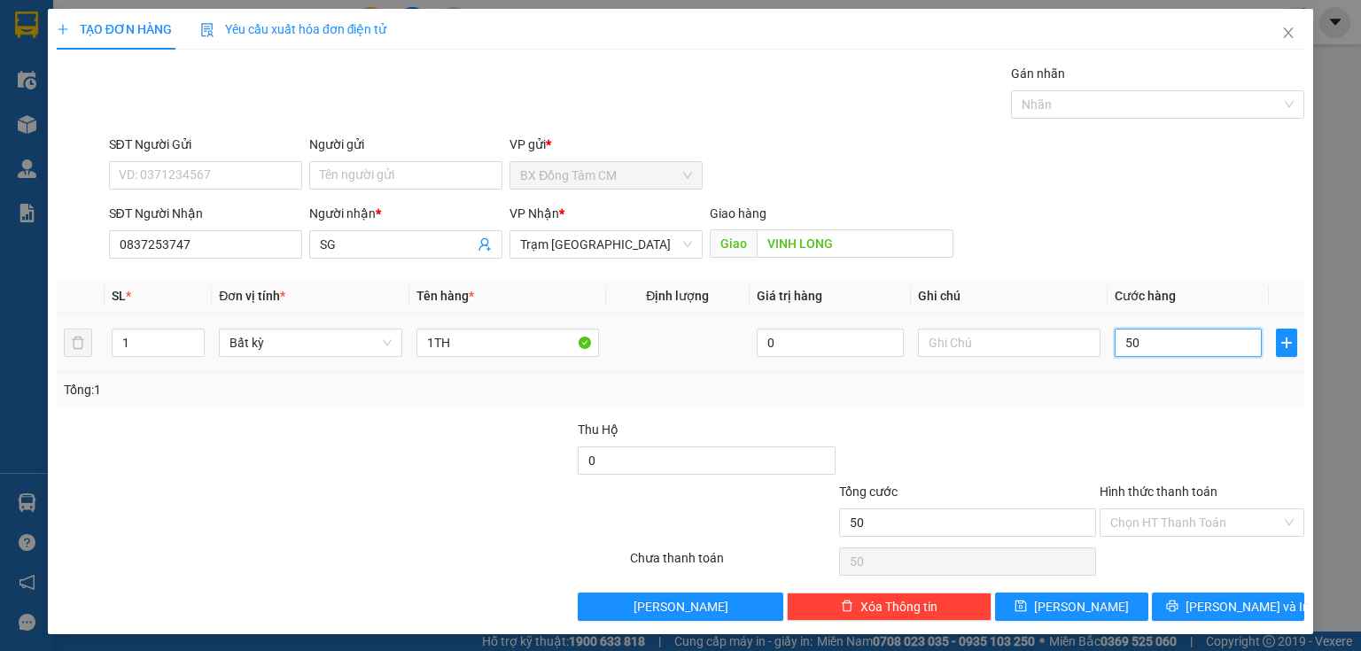
type input "500"
type input "5.000"
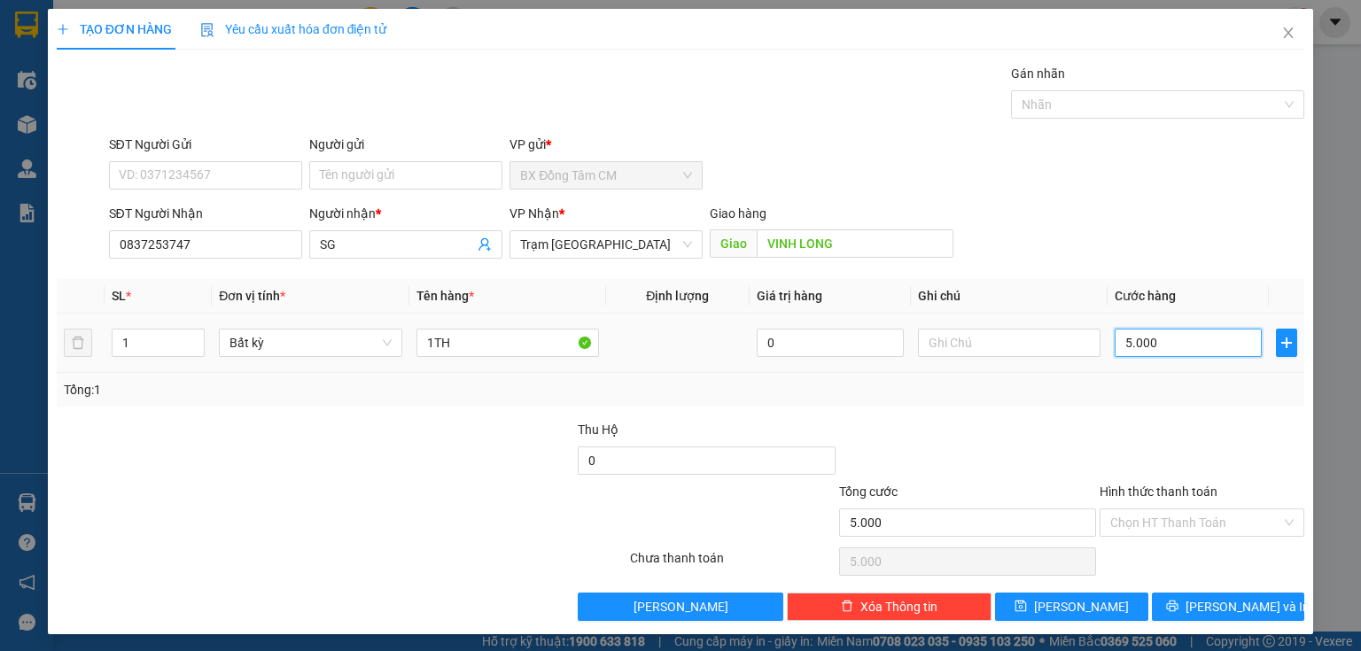
type input "50.000"
type input "500.000"
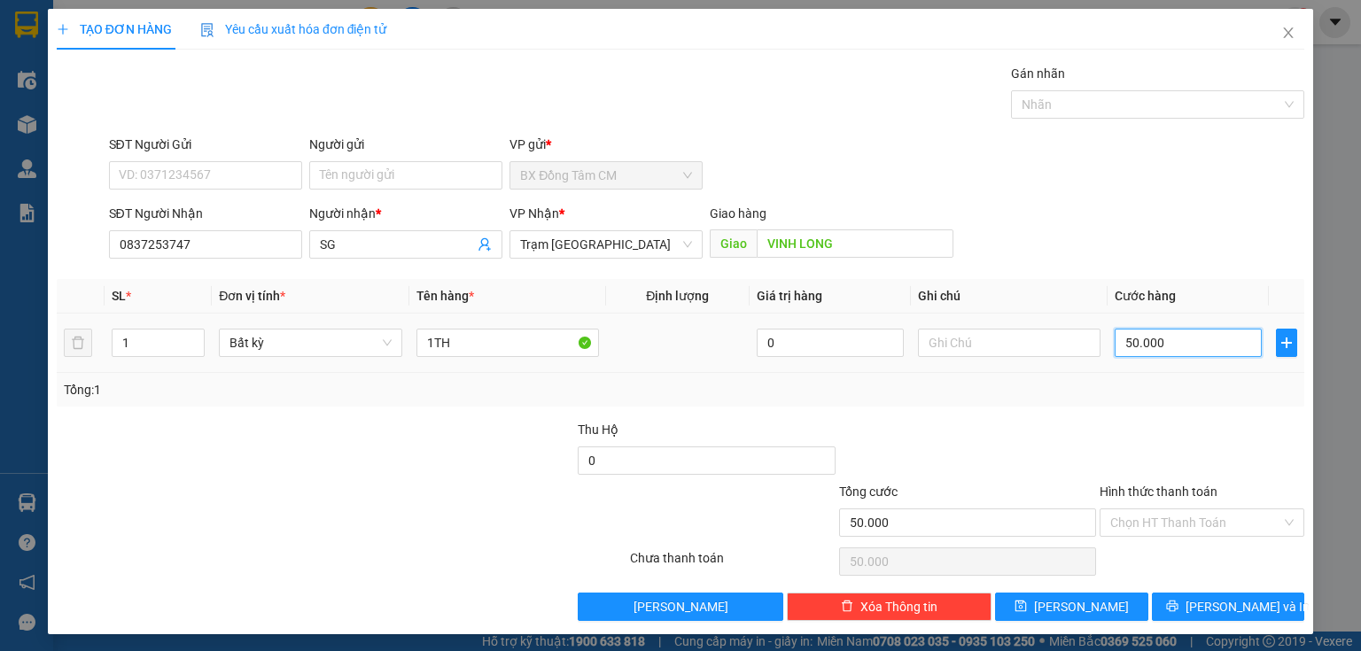
type input "500.000"
type input "50.000"
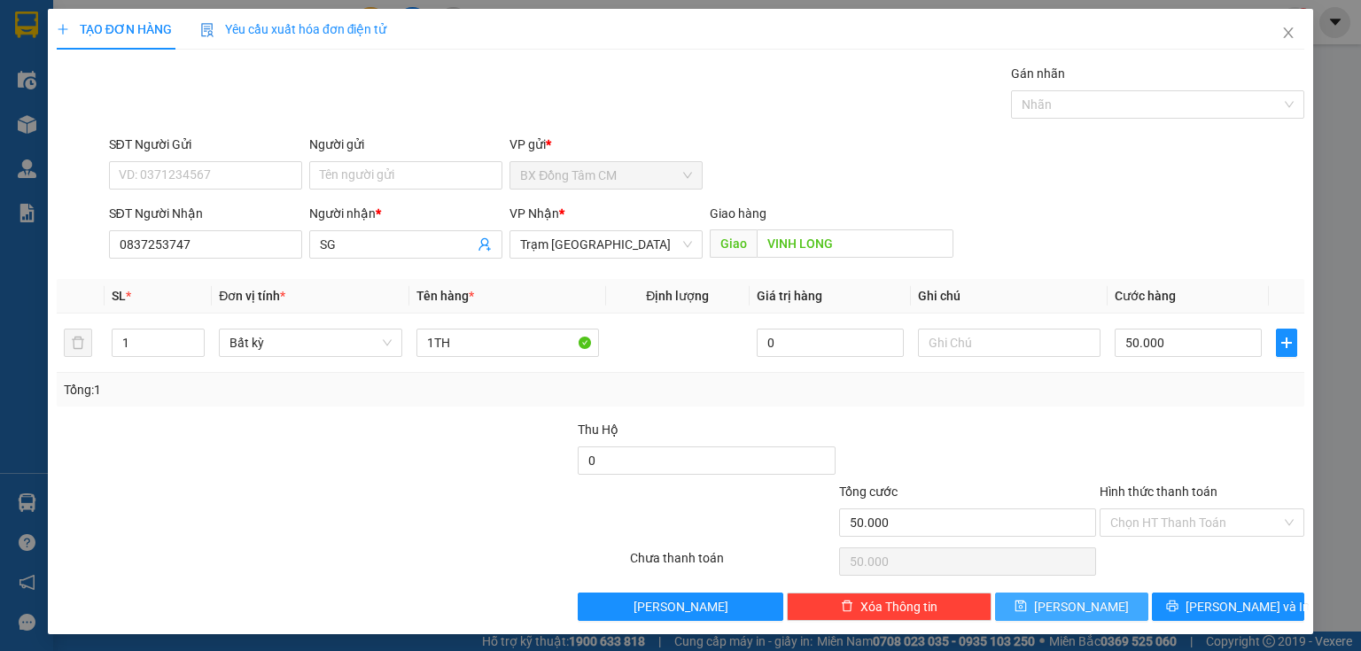
click at [1102, 594] on button "Lưu" at bounding box center [1071, 607] width 153 height 28
type input "0"
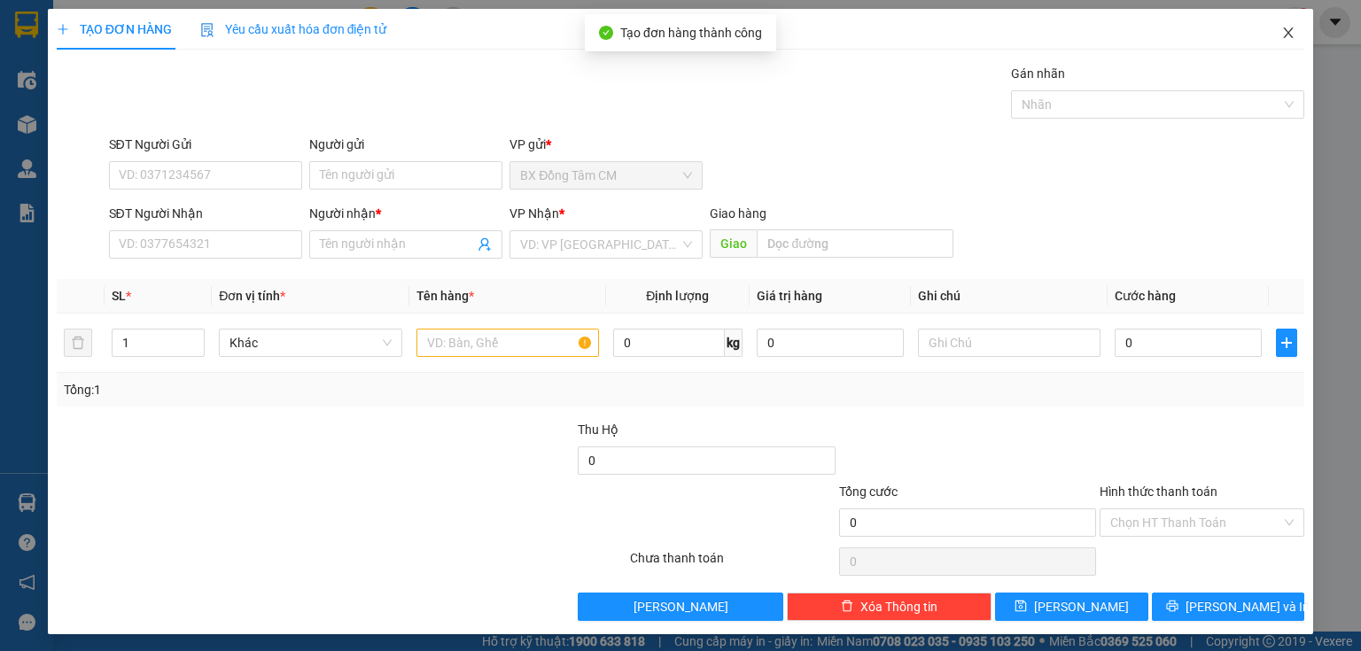
click at [1283, 32] on icon "close" at bounding box center [1288, 33] width 14 height 14
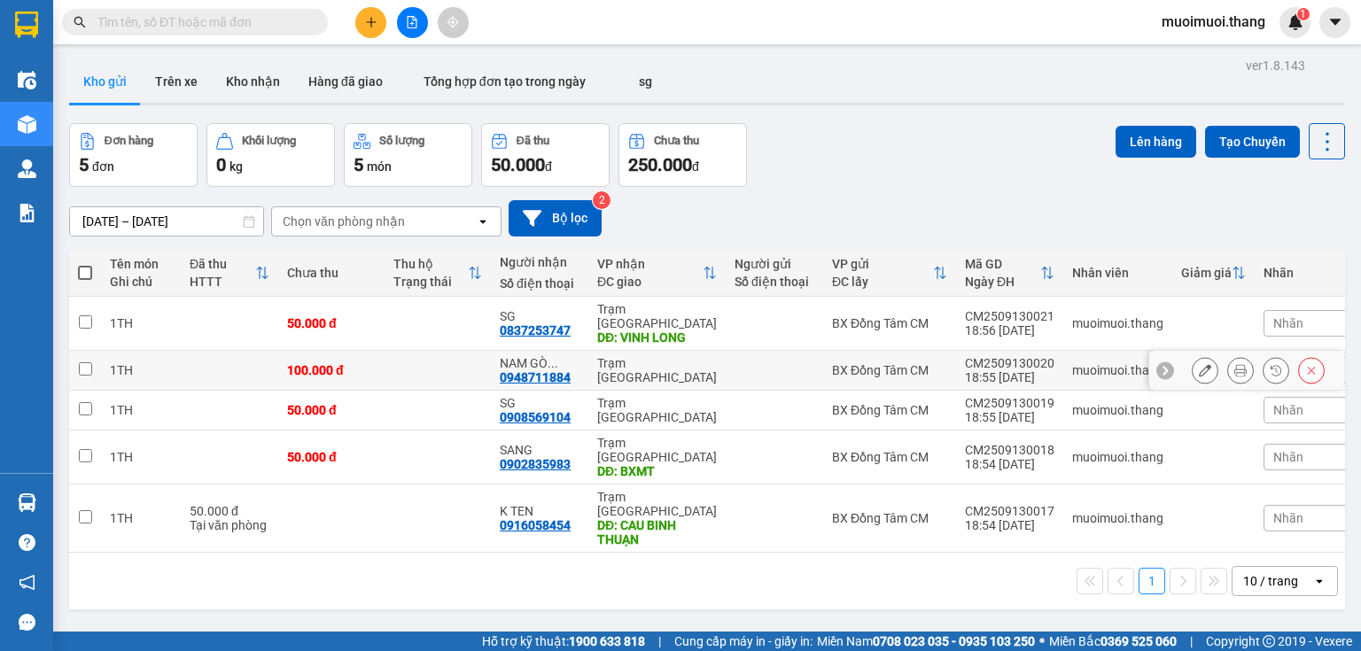
click at [578, 356] on div "NAM GÒ ..." at bounding box center [540, 363] width 80 height 14
checkbox input "true"
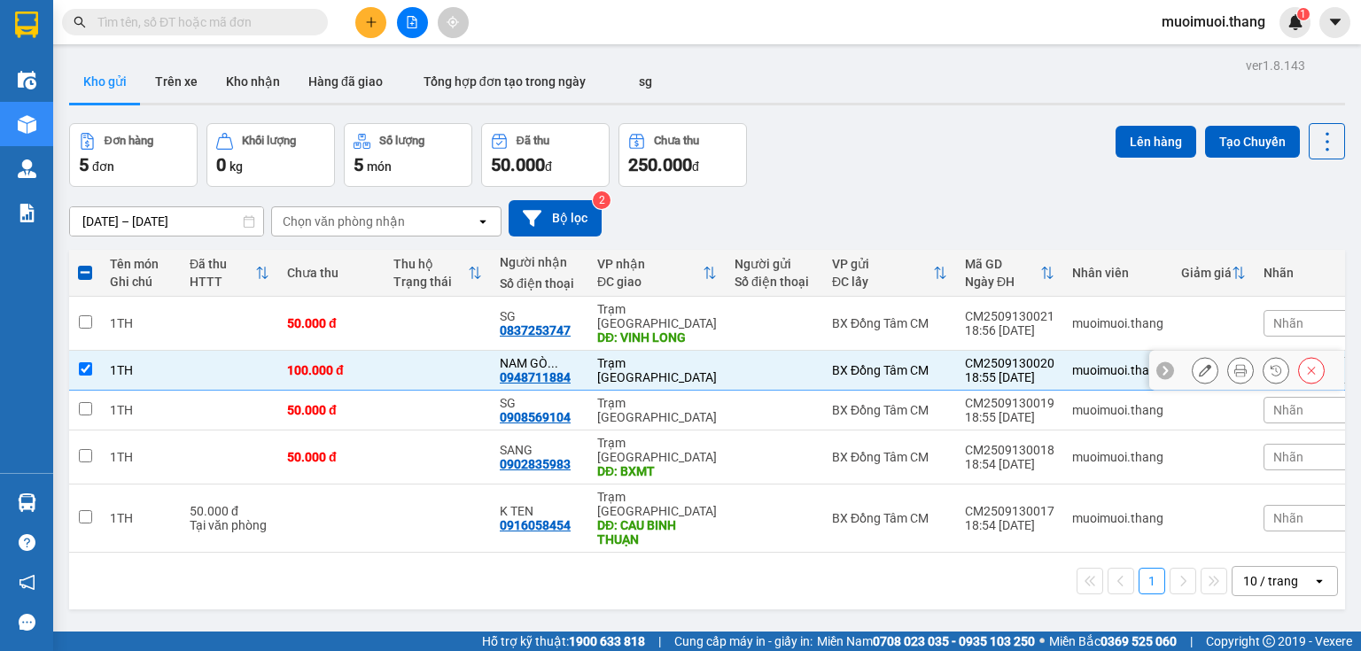
click at [1198, 364] on icon at bounding box center [1204, 370] width 12 height 12
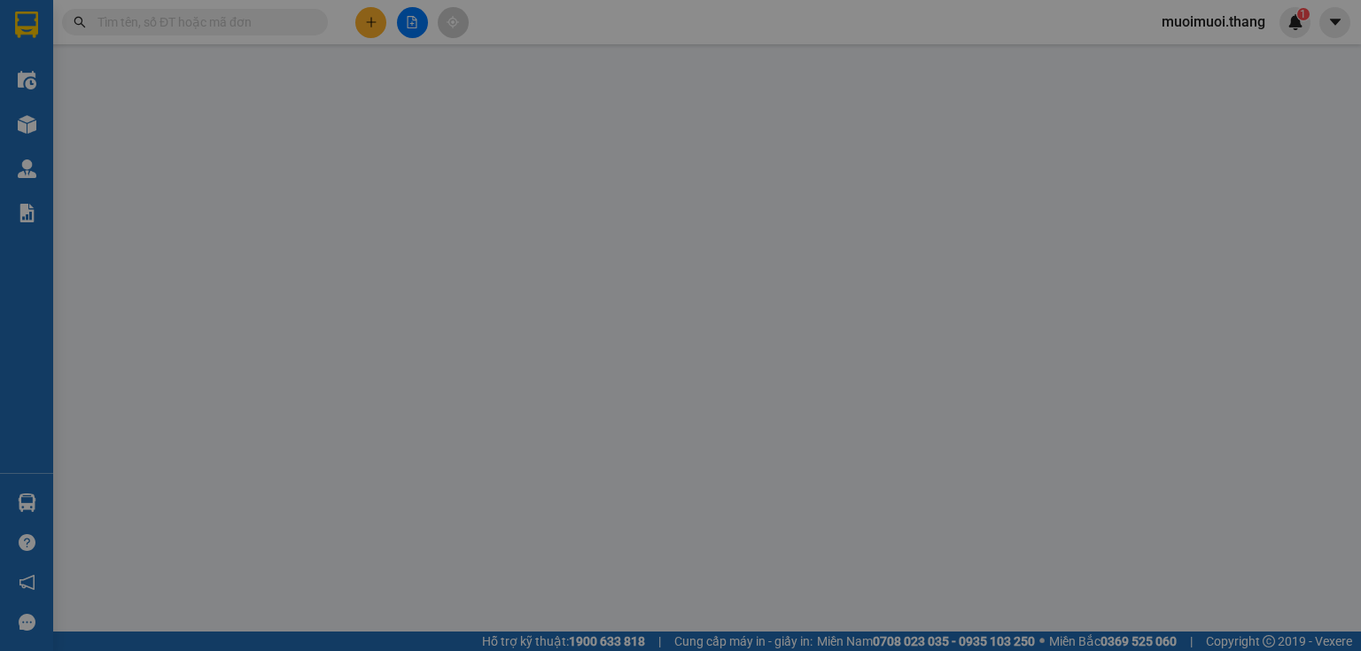
type input "0948711884"
type input "NAM GÒ CÔNG"
type input "100.000"
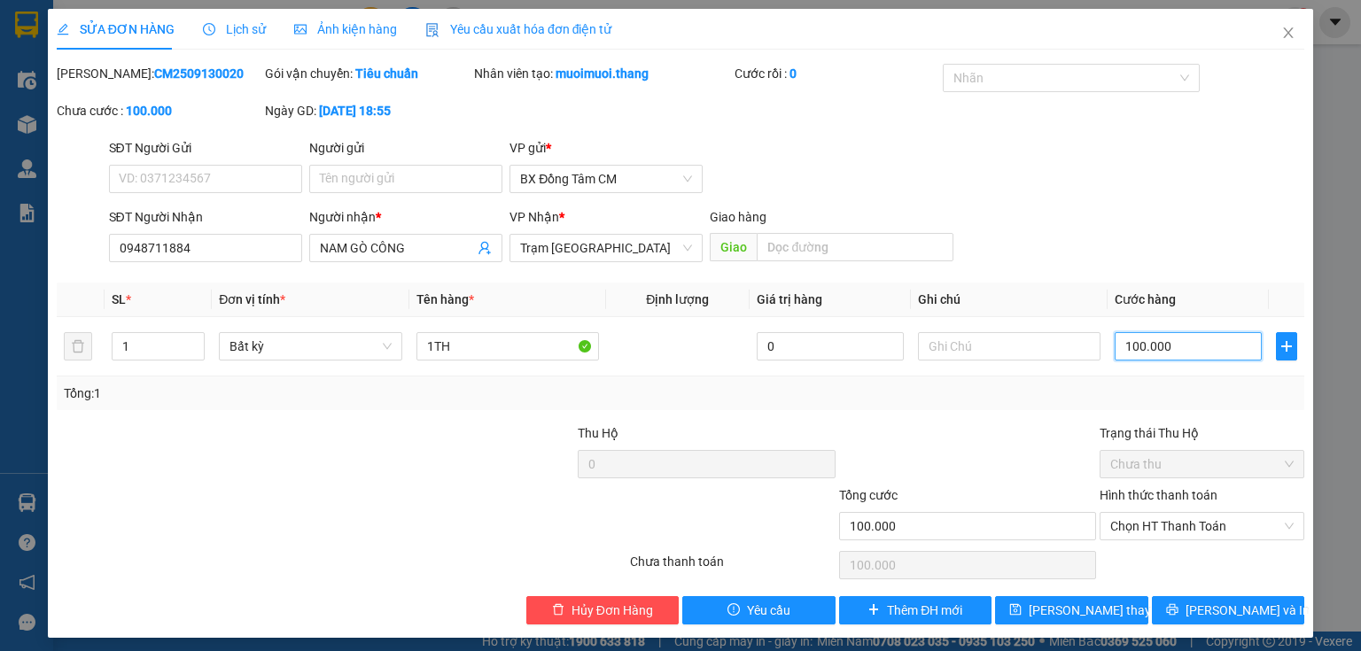
click at [1197, 351] on input "100.000" at bounding box center [1187, 346] width 147 height 28
type input "0"
click at [1115, 351] on input "0" at bounding box center [1187, 346] width 147 height 28
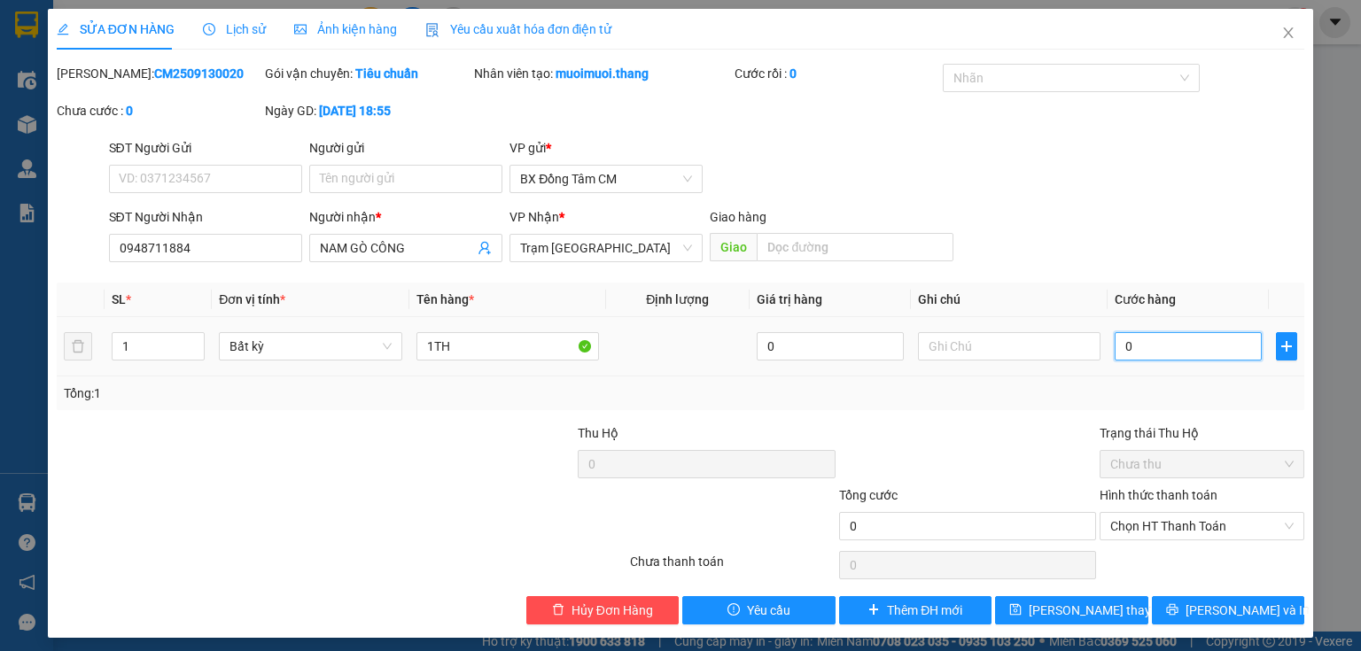
type input "80"
type input "800"
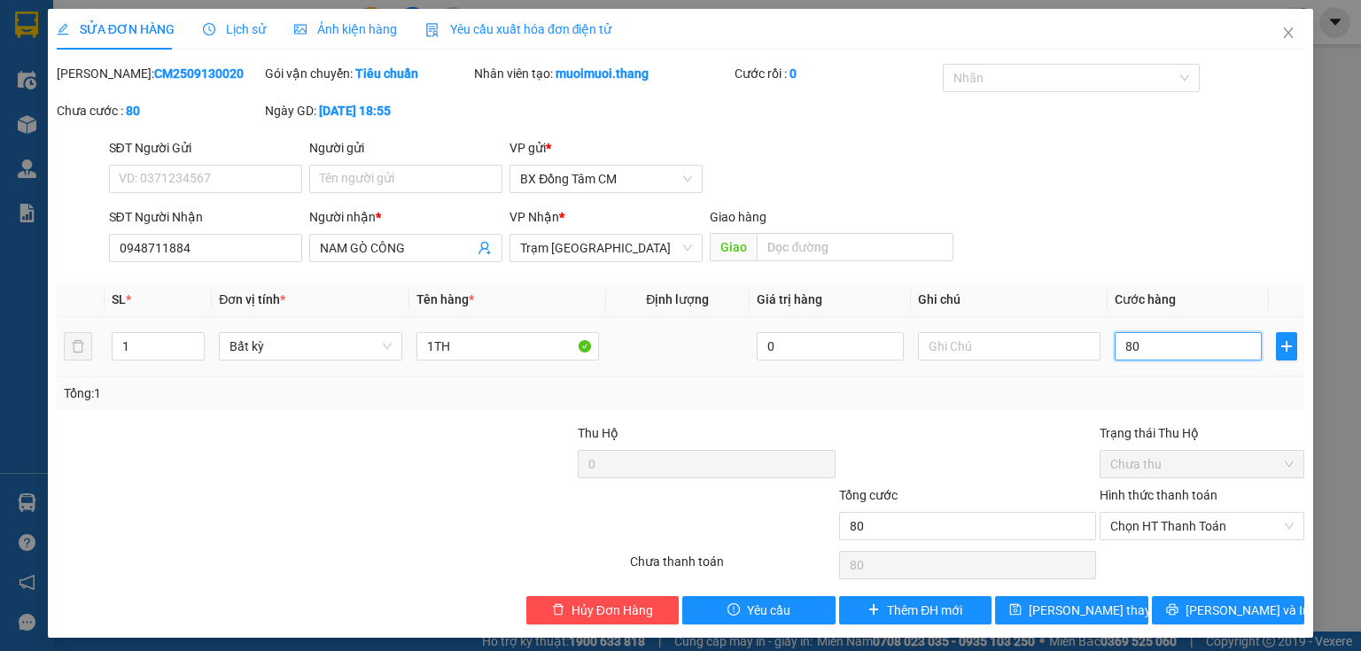
type input "800"
type input "8.000"
type input "80.000"
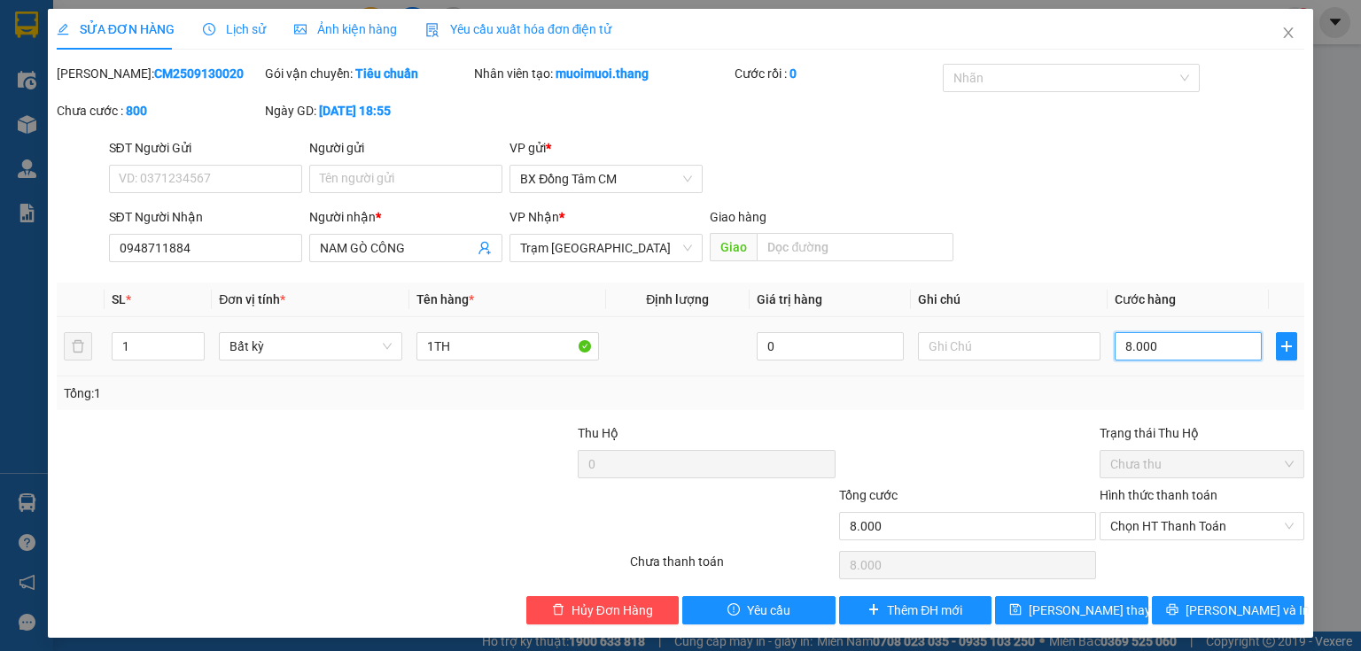
type input "80.000"
click at [1052, 604] on span "Lưu thay đổi" at bounding box center [1099, 610] width 142 height 19
